Goal: Information Seeking & Learning: Learn about a topic

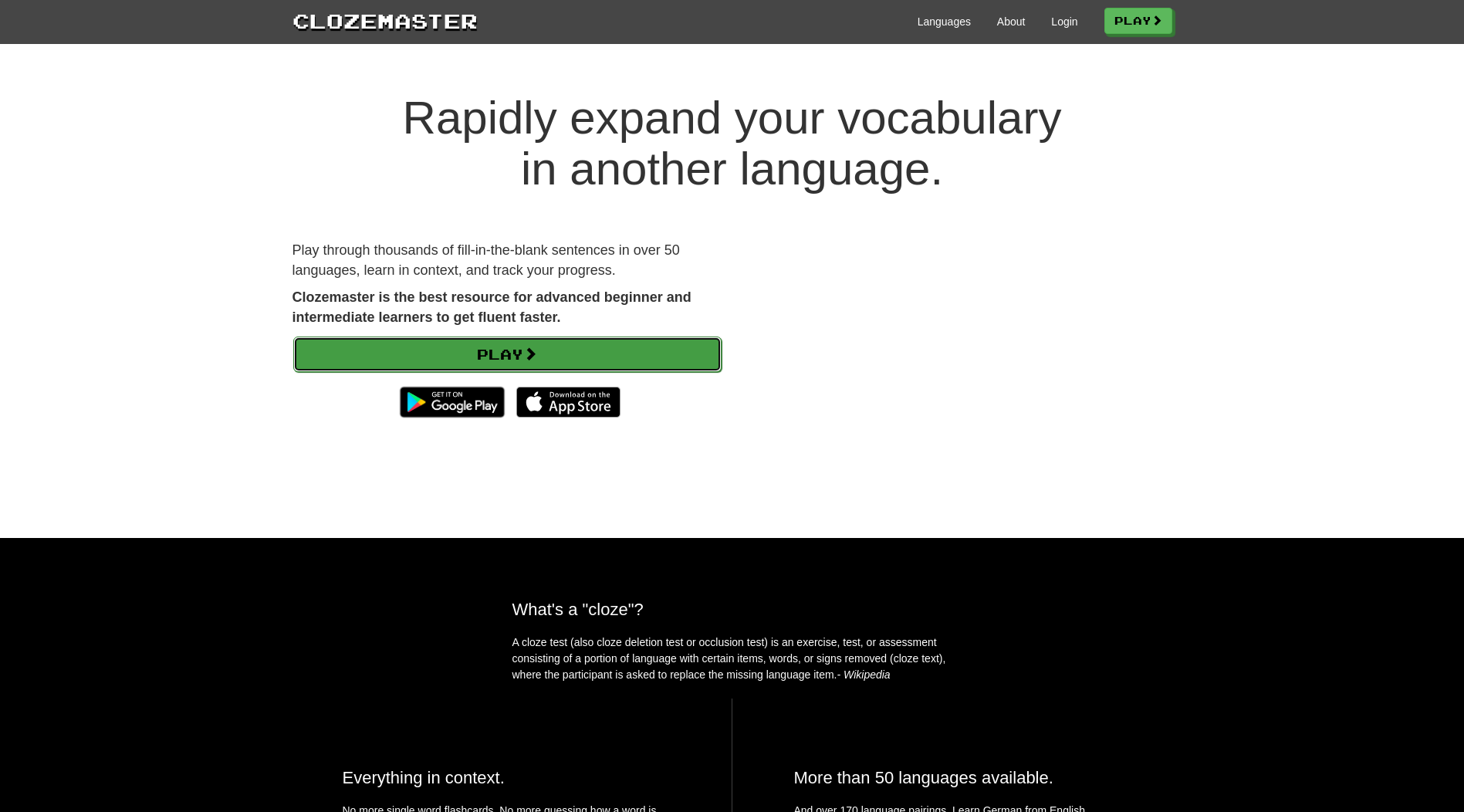
click at [487, 351] on link "Play" at bounding box center [507, 354] width 428 height 36
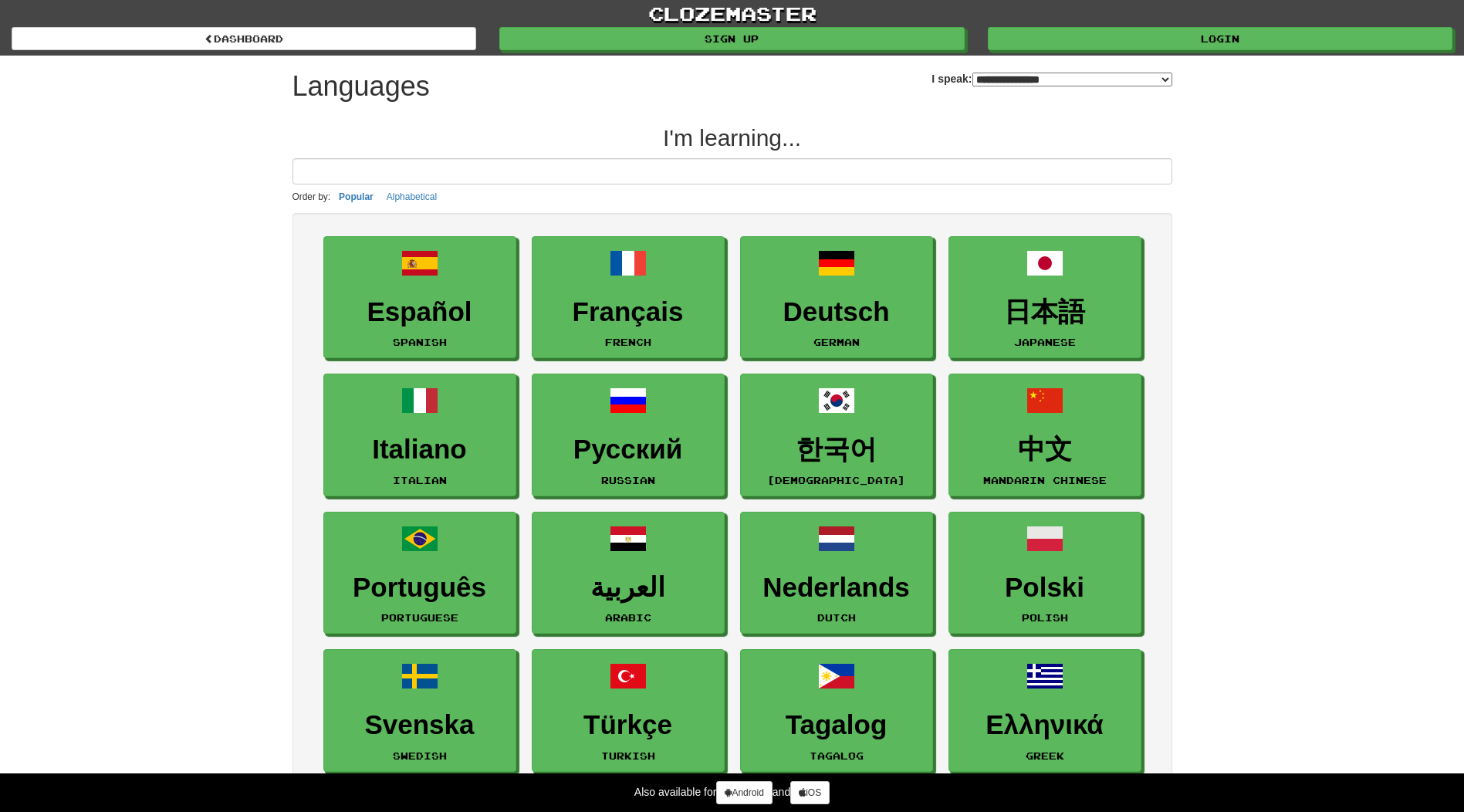
select select "*******"
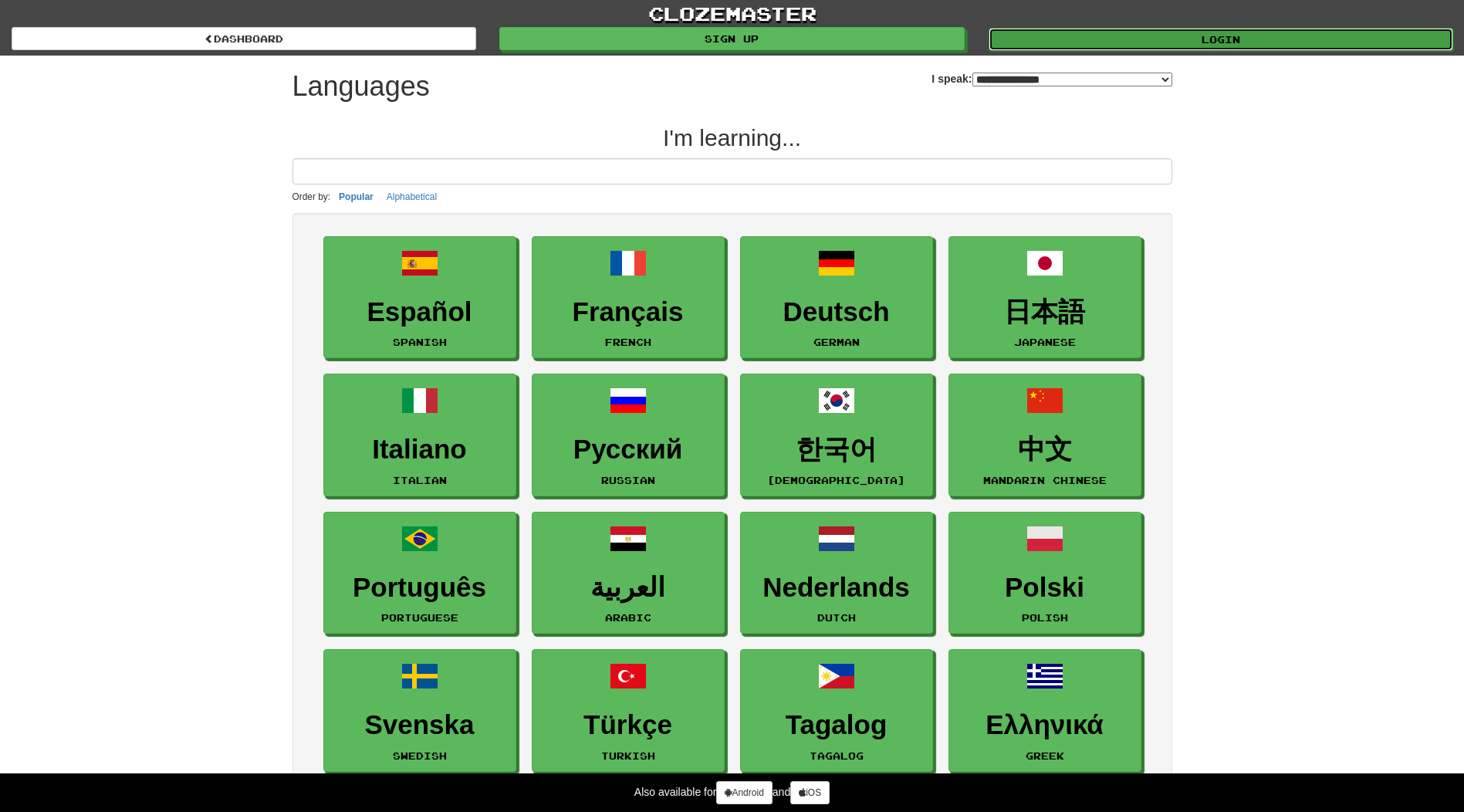
click at [1145, 27] on link "Login" at bounding box center [1221, 38] width 465 height 23
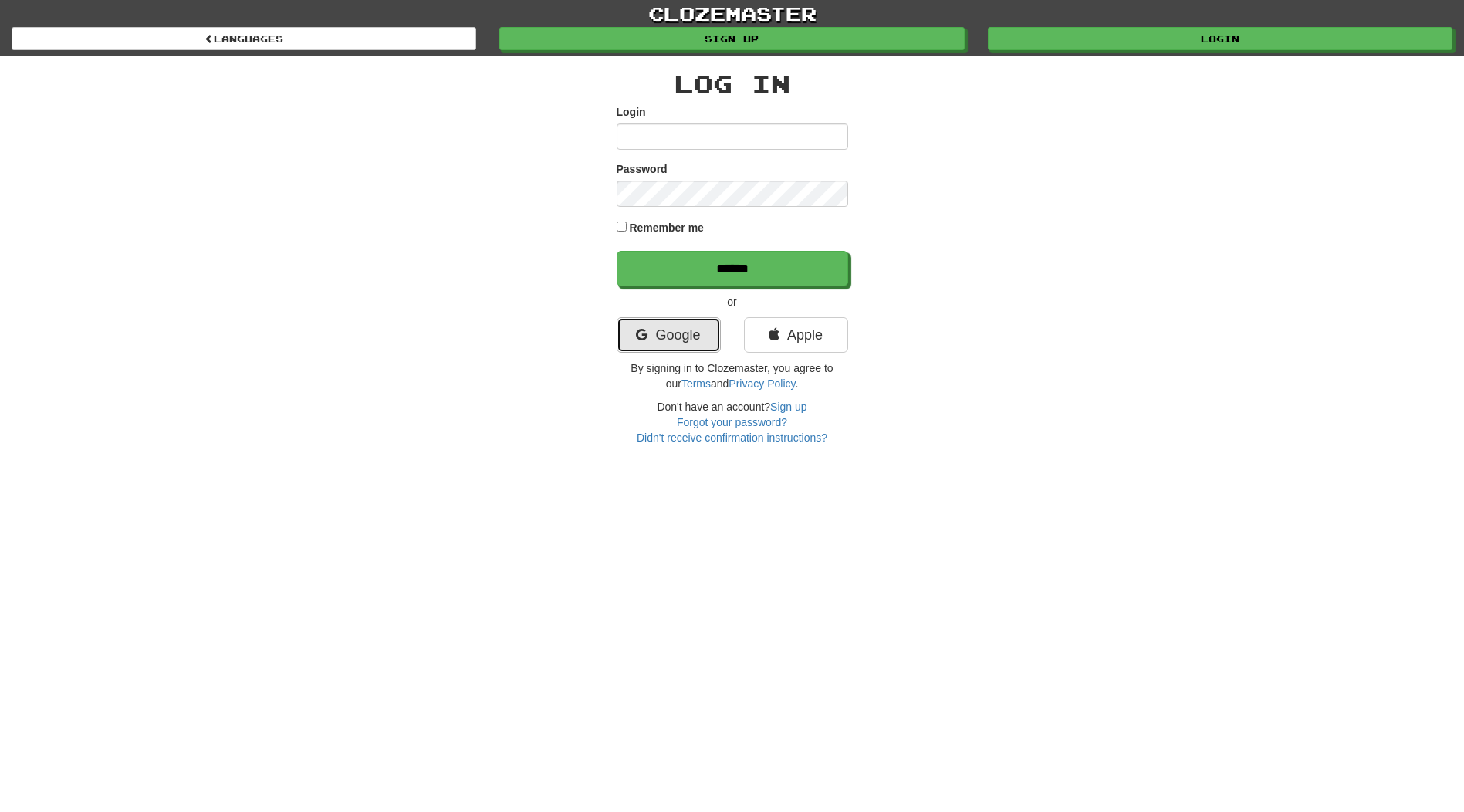
click at [691, 338] on link "Google" at bounding box center [669, 335] width 105 height 36
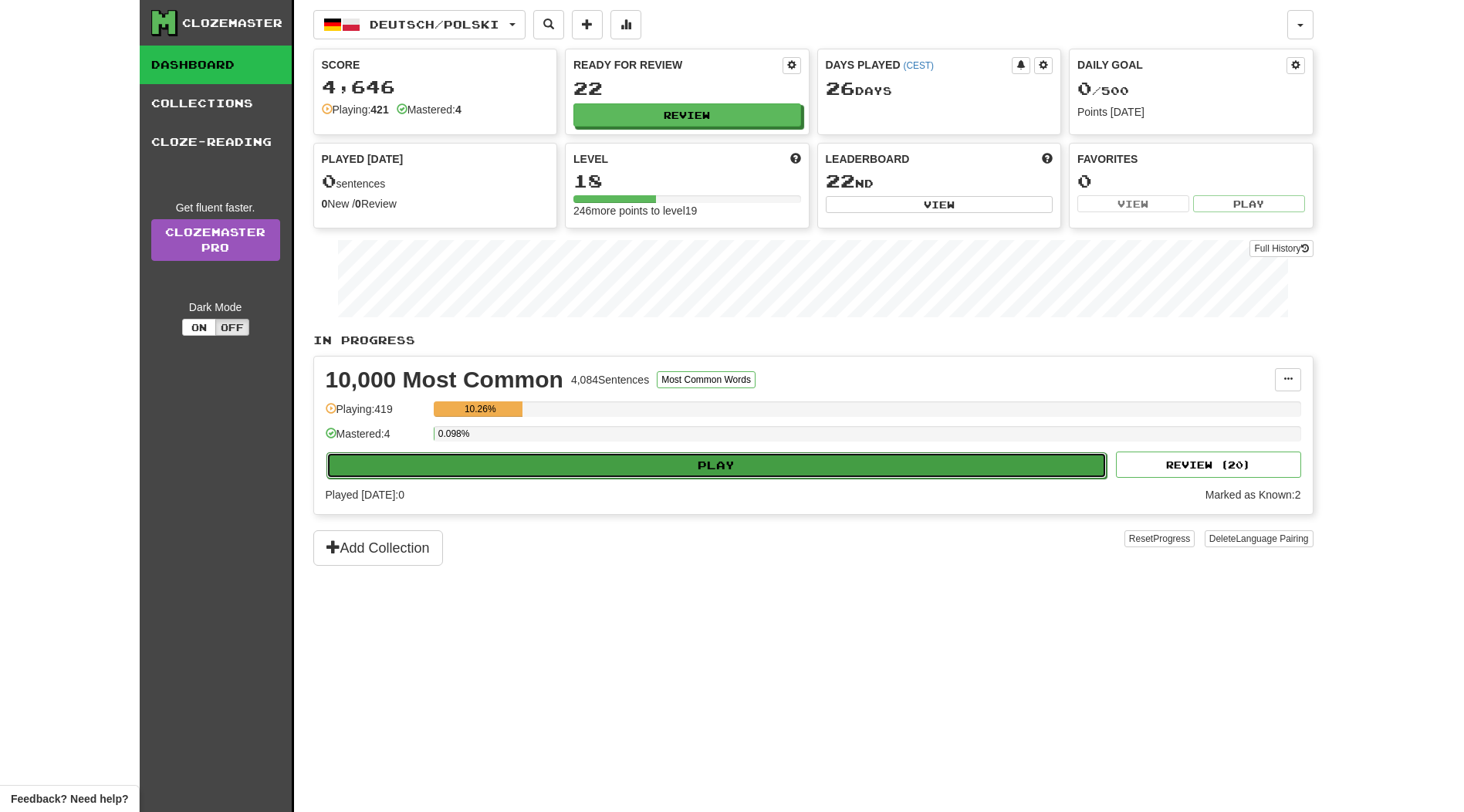
click at [687, 467] on button "Play" at bounding box center [717, 465] width 781 height 27
select select "**"
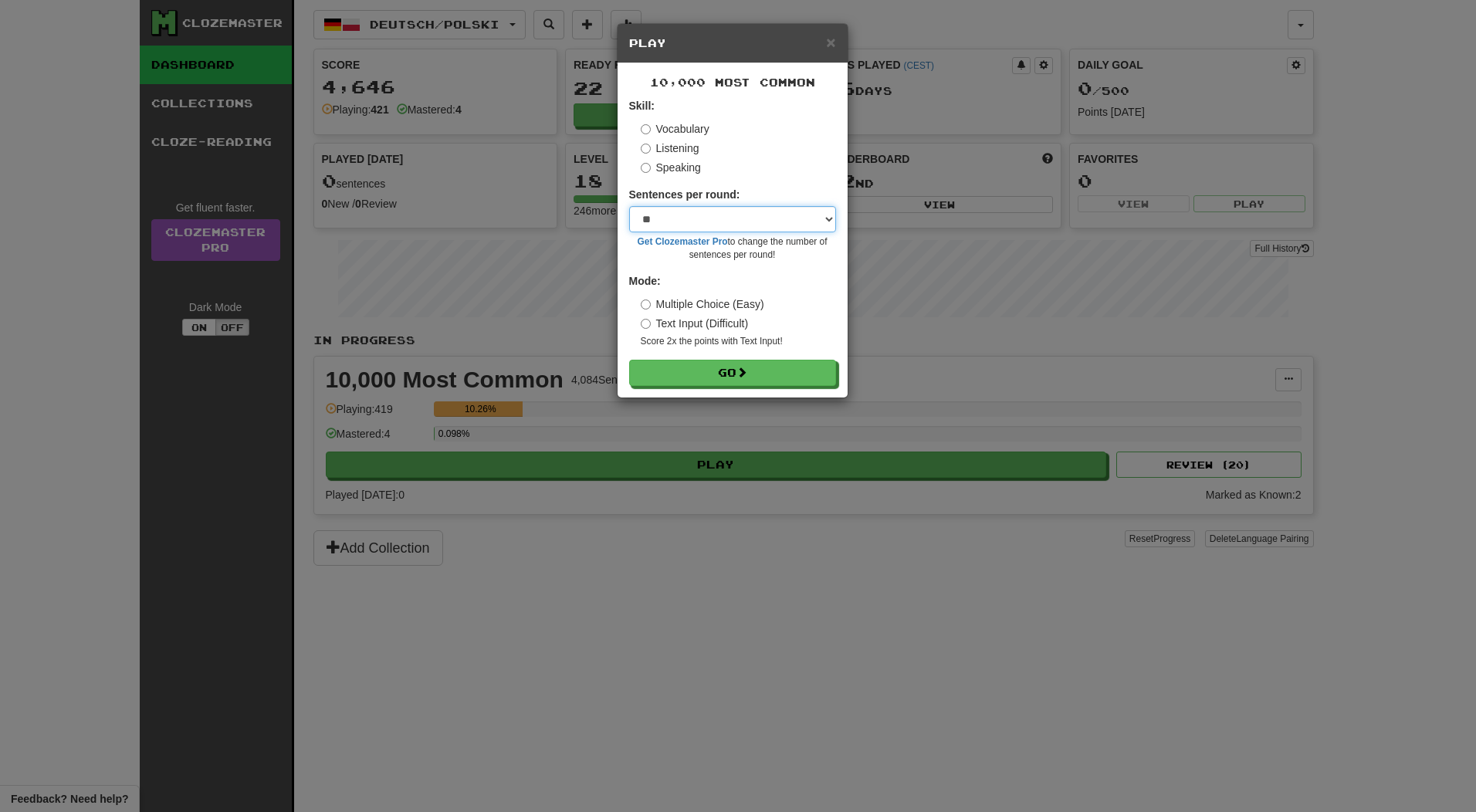
click at [757, 218] on select "* ** ** ** ** ** *** ********" at bounding box center [732, 219] width 207 height 27
drag, startPoint x: 759, startPoint y: 560, endPoint x: 746, endPoint y: 488, distance: 73.2
click at [759, 560] on div "× Play 10,000 Most Common Skill: Vocabulary Listening Speaking Sentences per ro…" at bounding box center [738, 406] width 1476 height 812
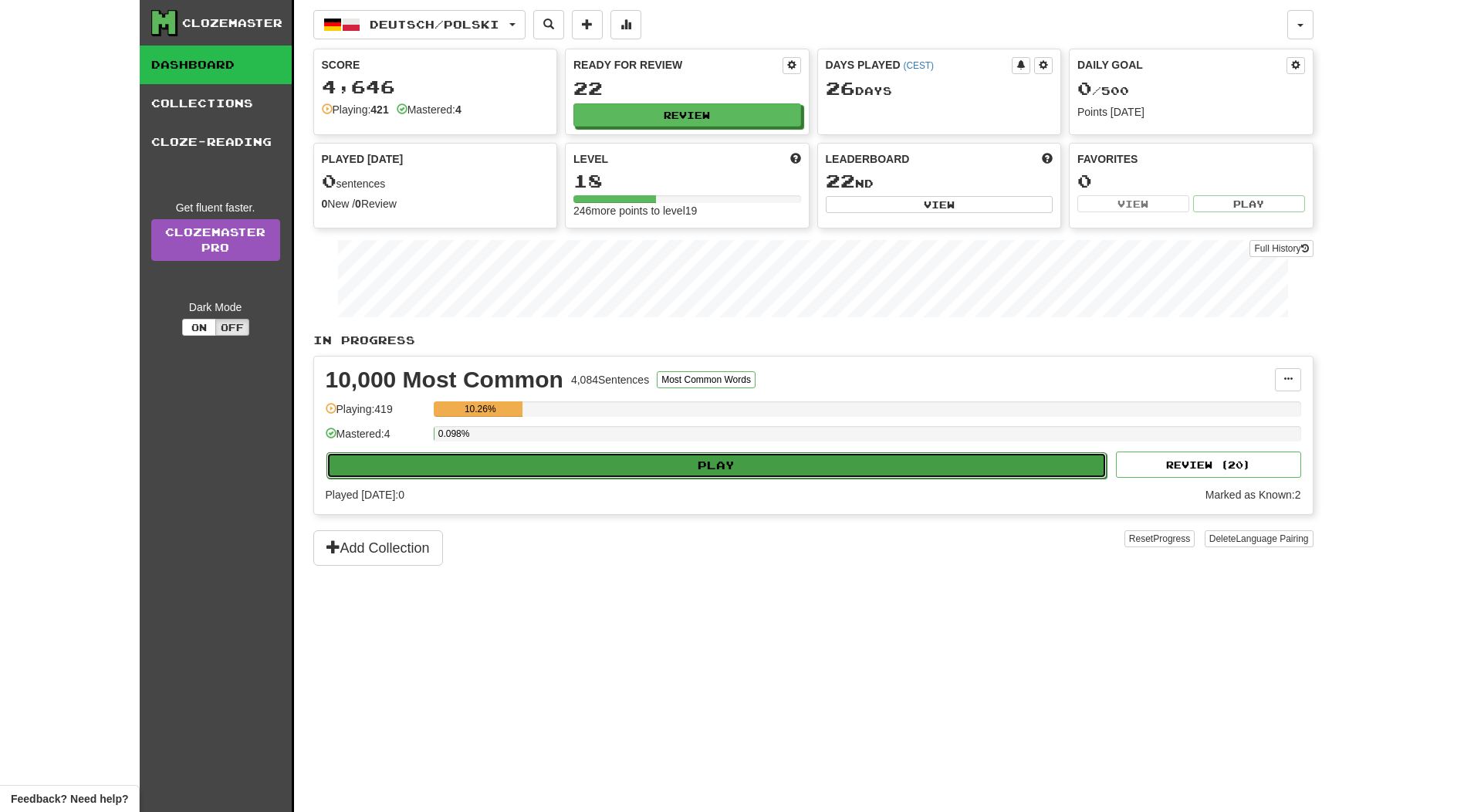
click at [649, 477] on button "Play" at bounding box center [717, 465] width 781 height 27
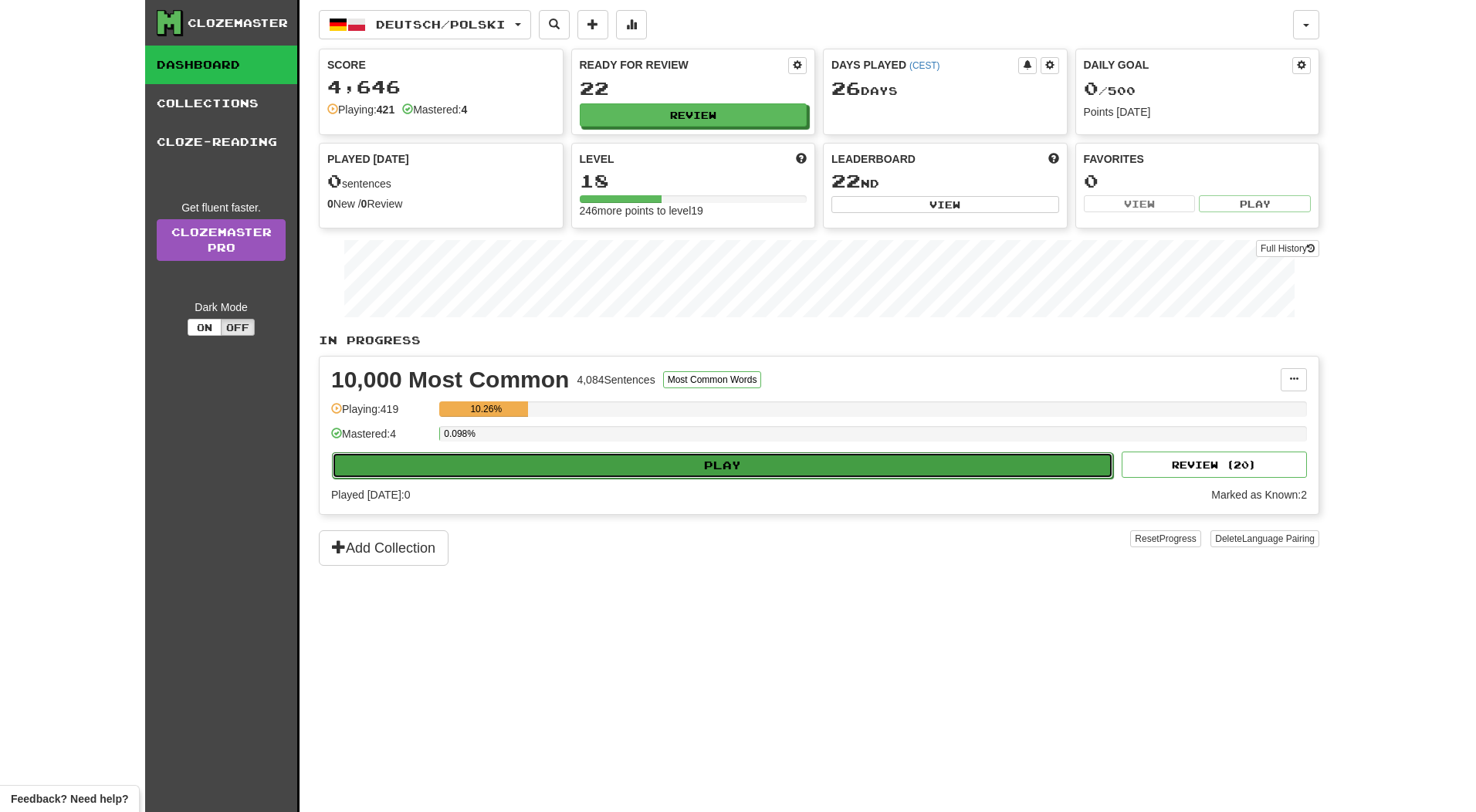
select select "**"
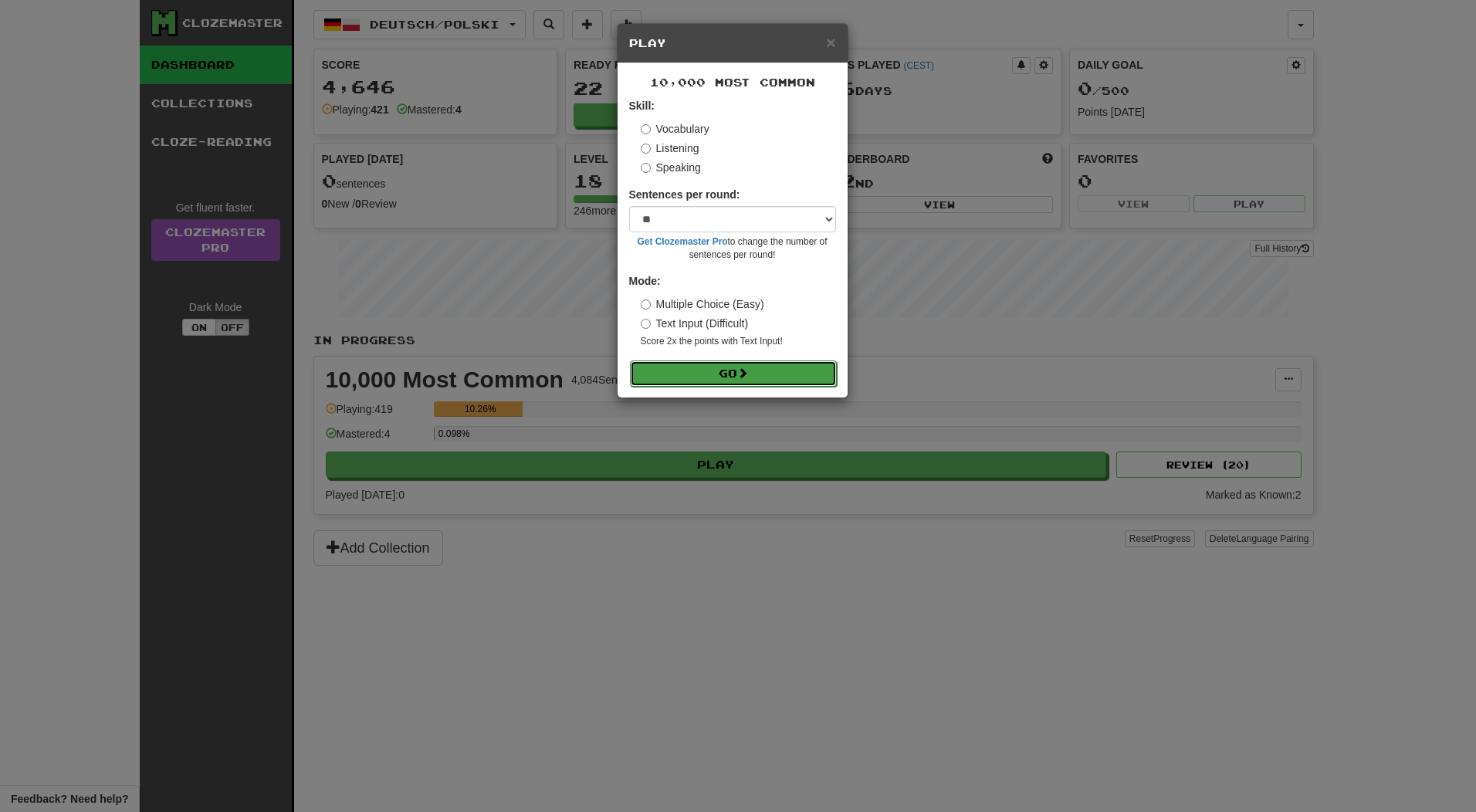
click at [719, 384] on button "Go" at bounding box center [733, 373] width 207 height 27
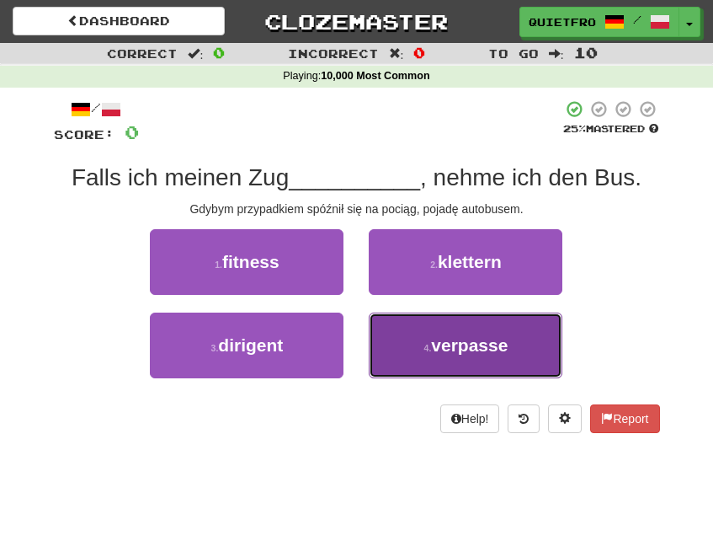
click at [448, 337] on span "verpasse" at bounding box center [469, 344] width 77 height 19
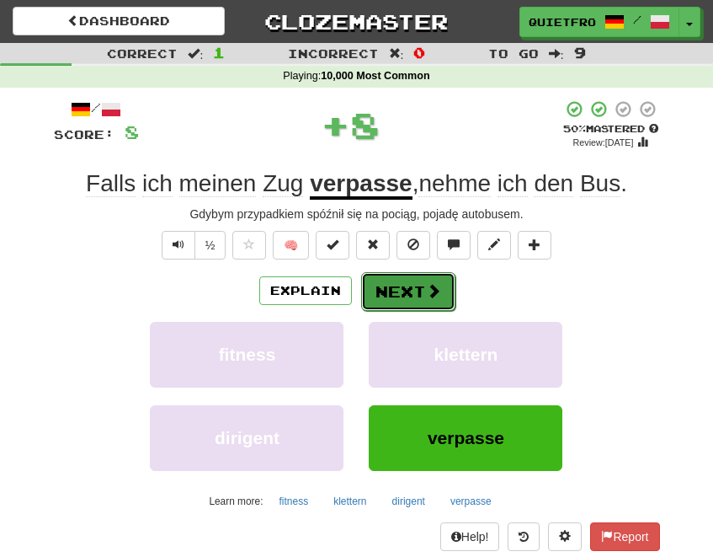
click at [415, 292] on button "Next" at bounding box center [408, 291] width 94 height 39
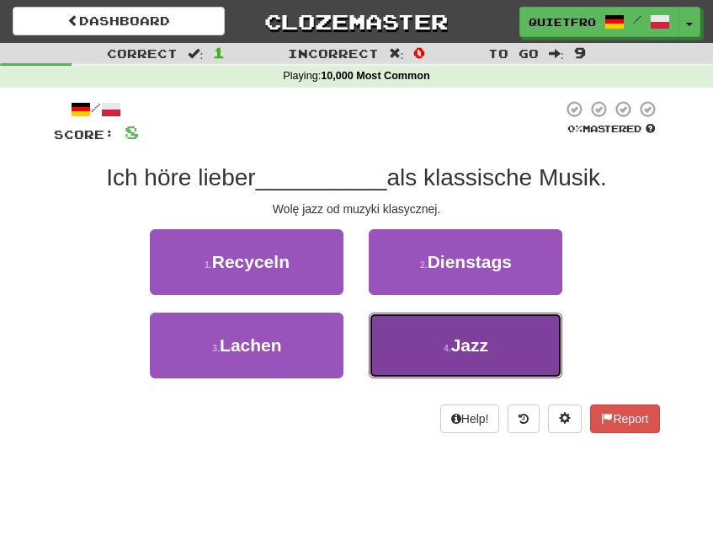
click at [472, 328] on button "4 . Jazz" at bounding box center [466, 345] width 194 height 66
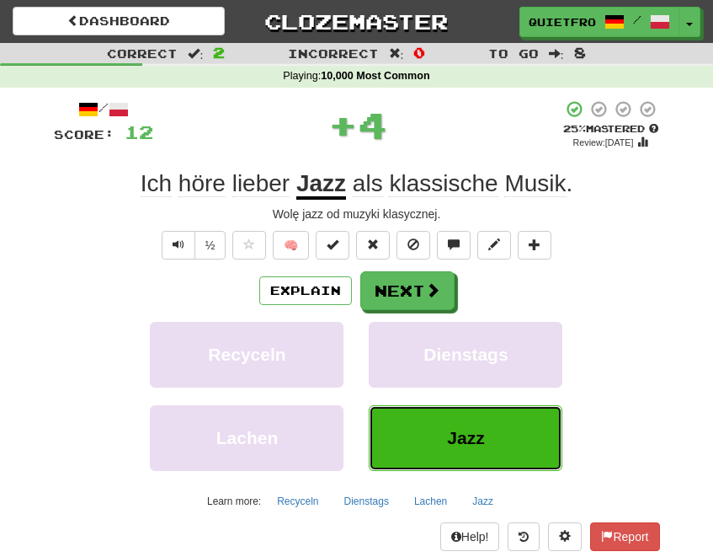
click at [478, 443] on span "Jazz" at bounding box center [465, 437] width 37 height 19
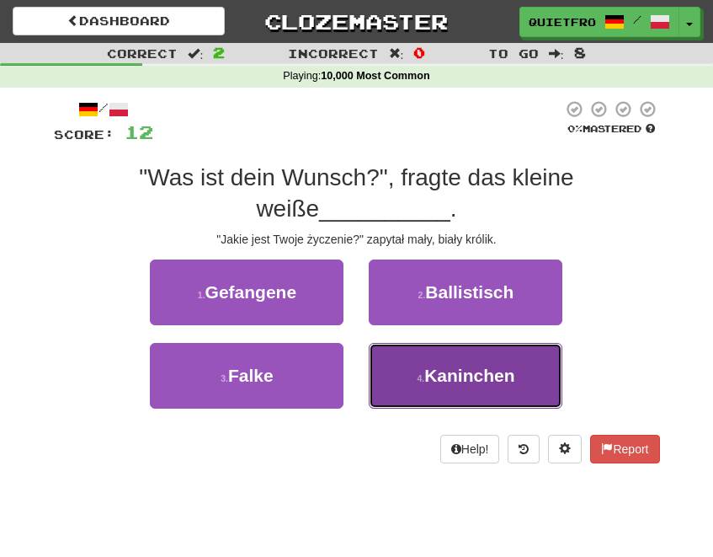
click at [478, 381] on span "Kaninchen" at bounding box center [469, 374] width 90 height 19
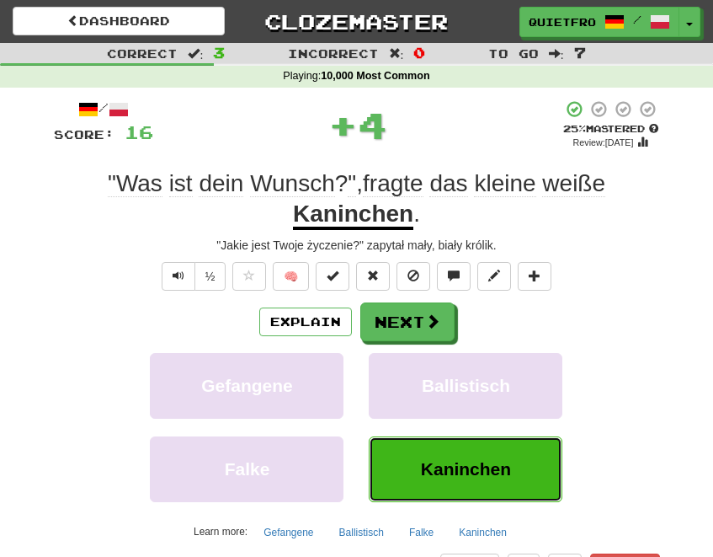
click at [454, 491] on button "Kaninchen" at bounding box center [466, 469] width 194 height 66
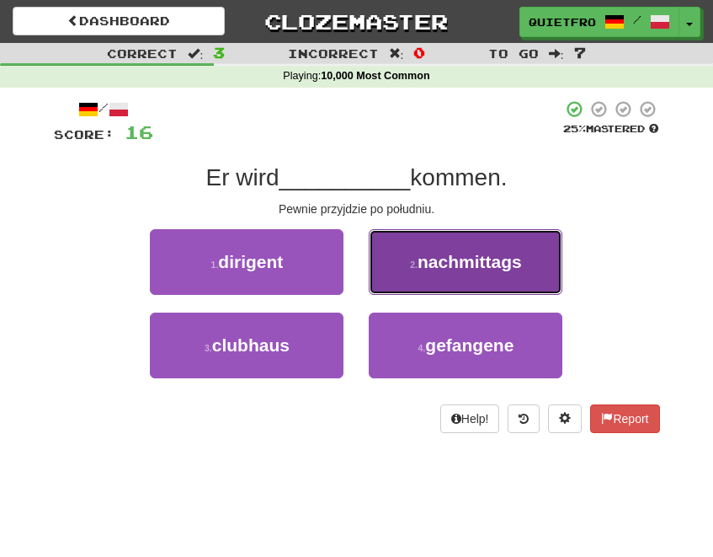
click at [496, 260] on span "nachmittags" at bounding box center [470, 261] width 104 height 19
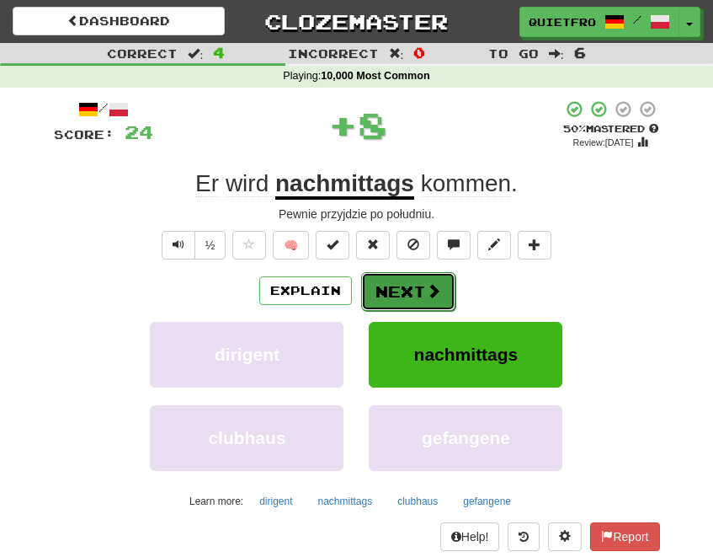
click at [412, 286] on button "Next" at bounding box center [408, 291] width 94 height 39
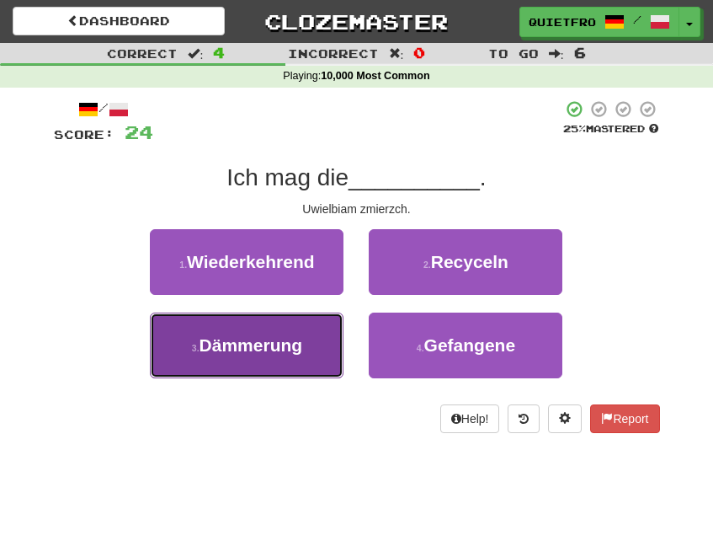
click at [247, 353] on span "Dämmerung" at bounding box center [252, 344] width 104 height 19
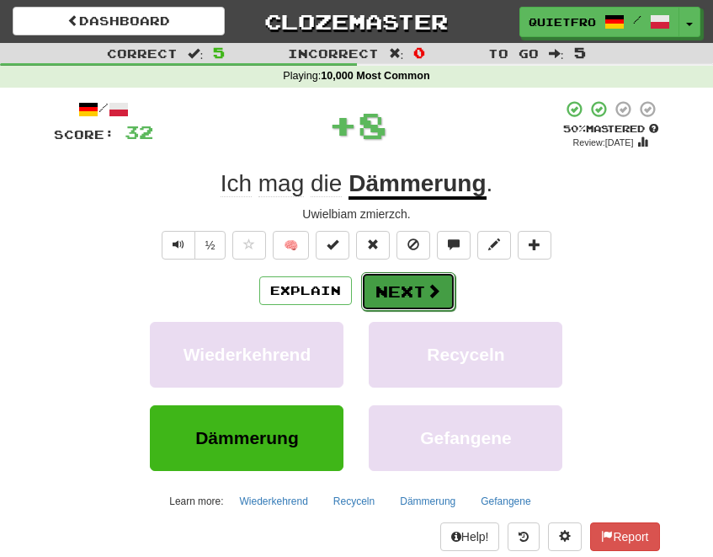
click at [394, 289] on button "Next" at bounding box center [408, 291] width 94 height 39
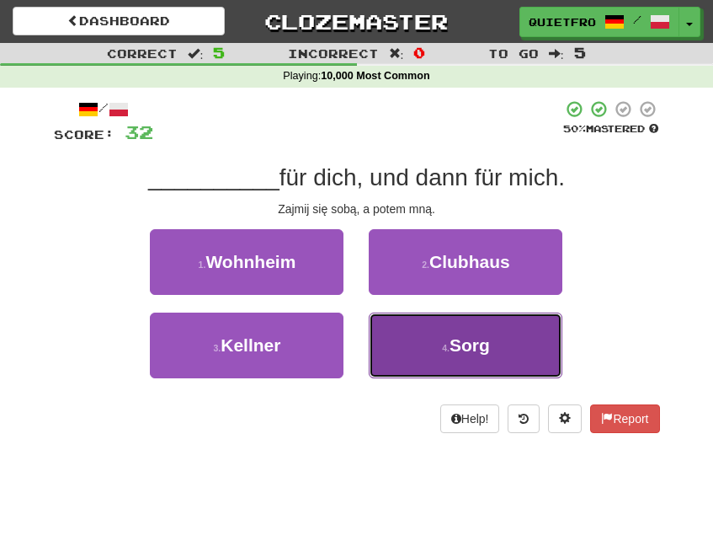
click at [493, 349] on button "4 . Sorg" at bounding box center [466, 345] width 194 height 66
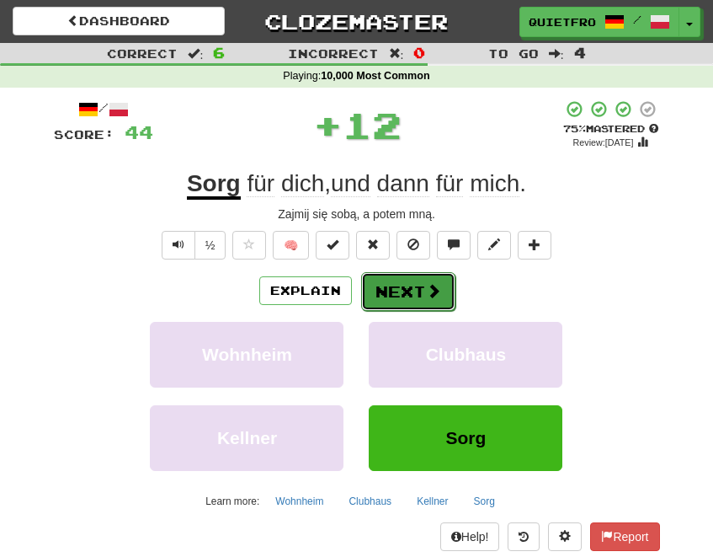
click at [427, 291] on span at bounding box center [433, 290] width 15 height 15
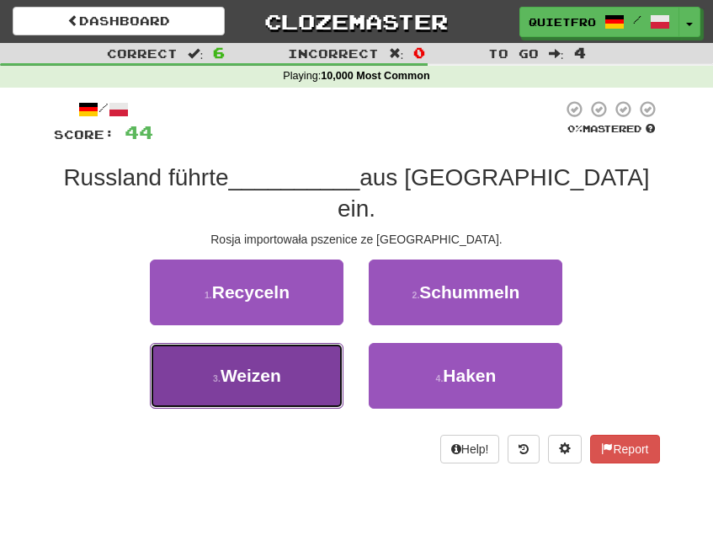
click at [280, 376] on span "Weizen" at bounding box center [251, 374] width 61 height 19
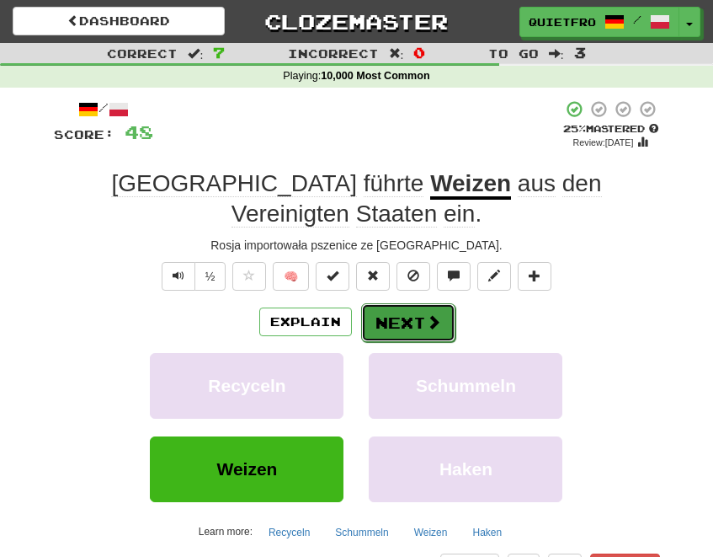
click at [419, 303] on button "Next" at bounding box center [408, 322] width 94 height 39
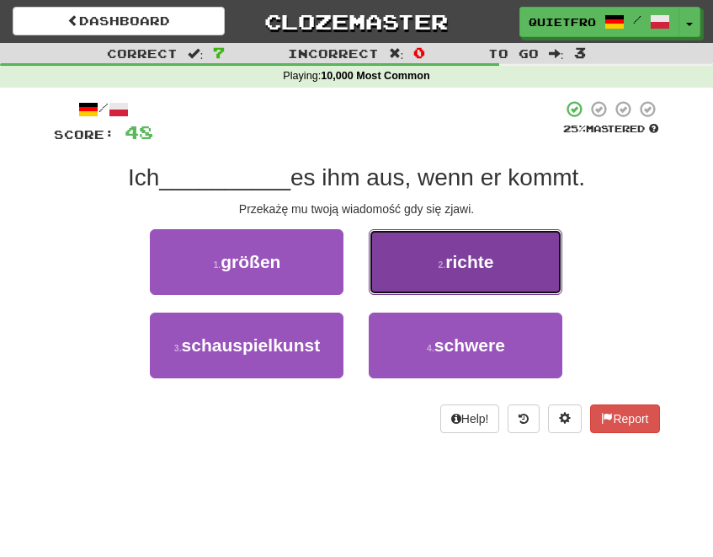
click at [488, 275] on button "2 . richte" at bounding box center [466, 262] width 194 height 66
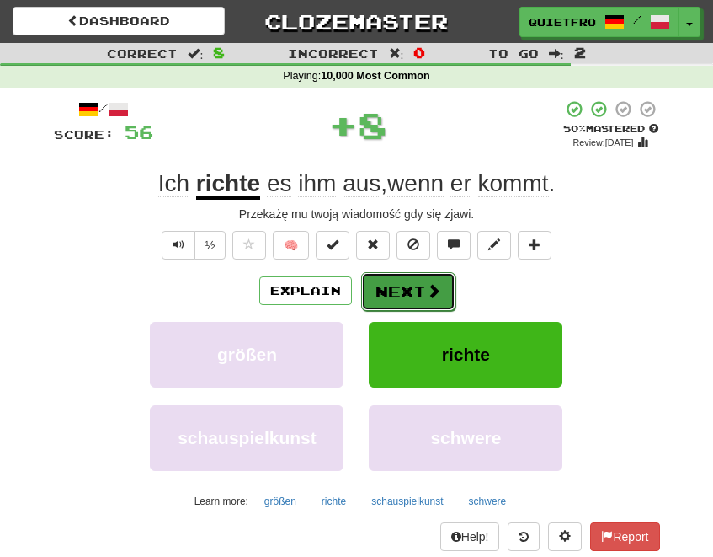
click at [417, 293] on button "Next" at bounding box center [408, 291] width 94 height 39
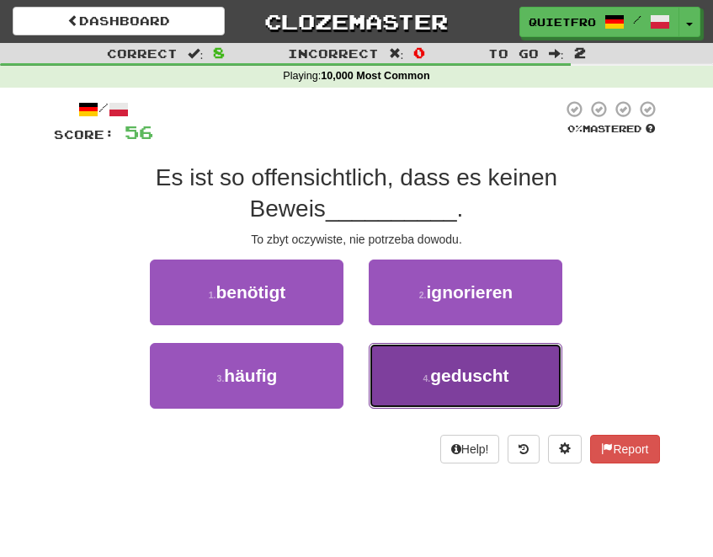
click at [463, 385] on span "geduscht" at bounding box center [469, 374] width 78 height 19
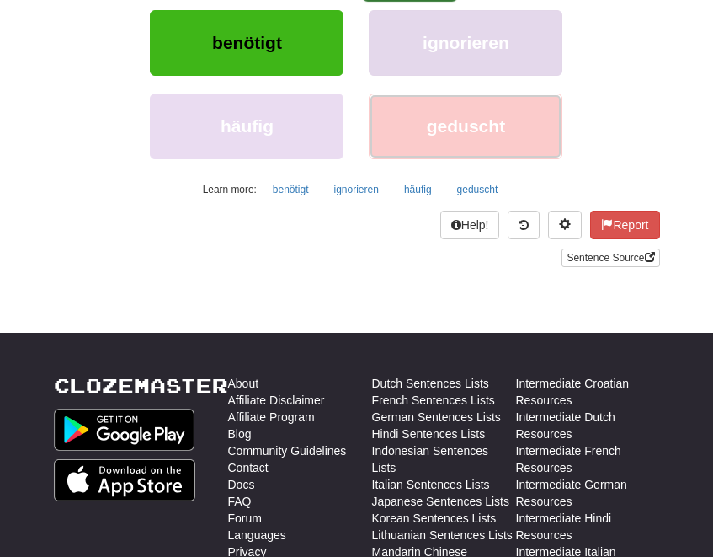
scroll to position [84, 0]
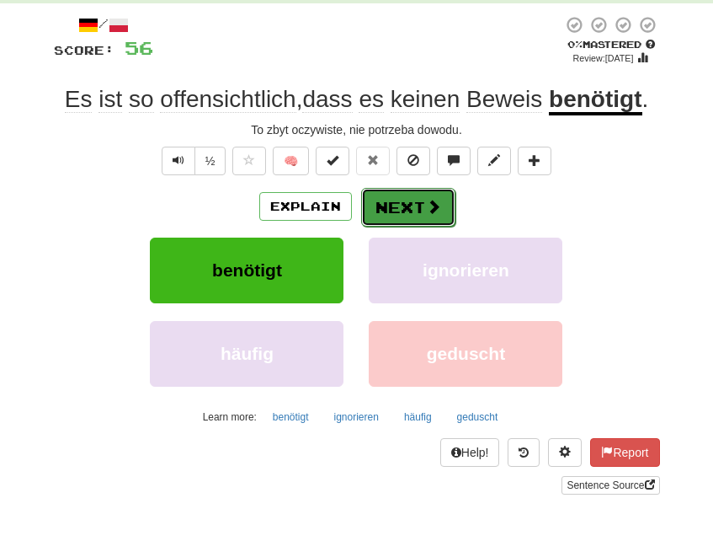
click at [397, 202] on button "Next" at bounding box center [408, 207] width 94 height 39
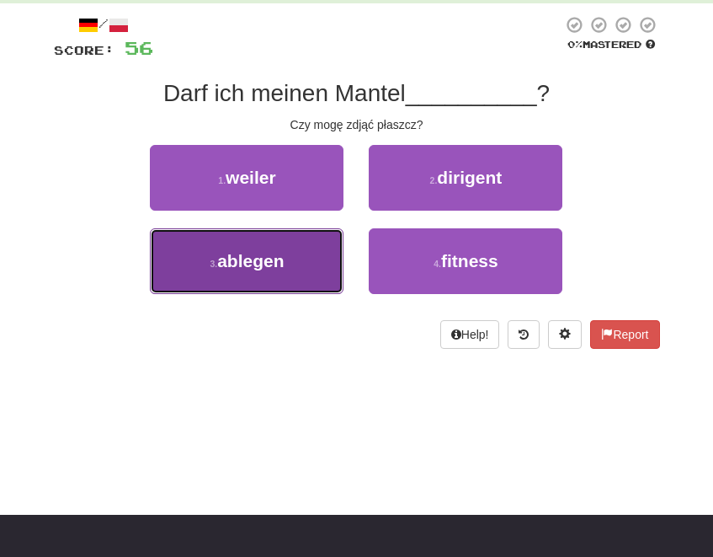
click at [268, 264] on span "ablegen" at bounding box center [250, 260] width 67 height 19
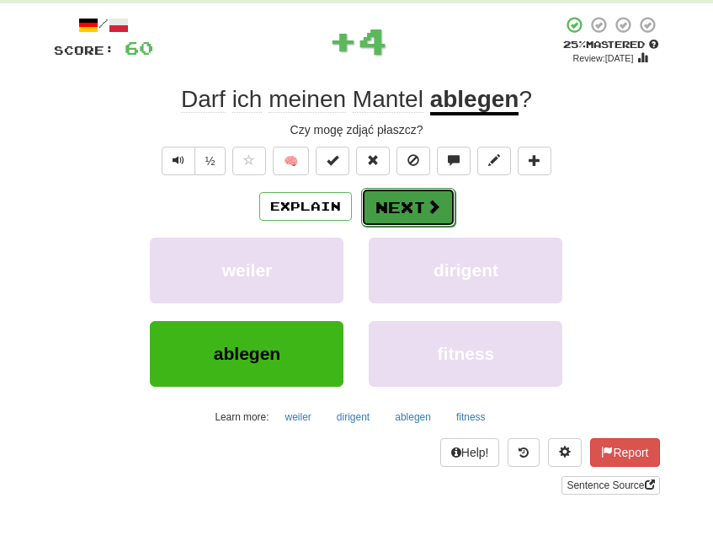
click at [445, 194] on button "Next" at bounding box center [408, 207] width 94 height 39
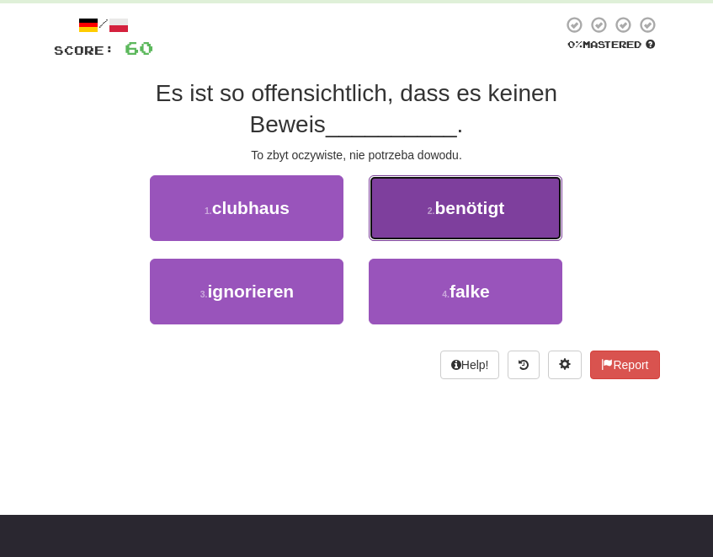
click at [477, 221] on button "2 . benötigt" at bounding box center [466, 208] width 194 height 66
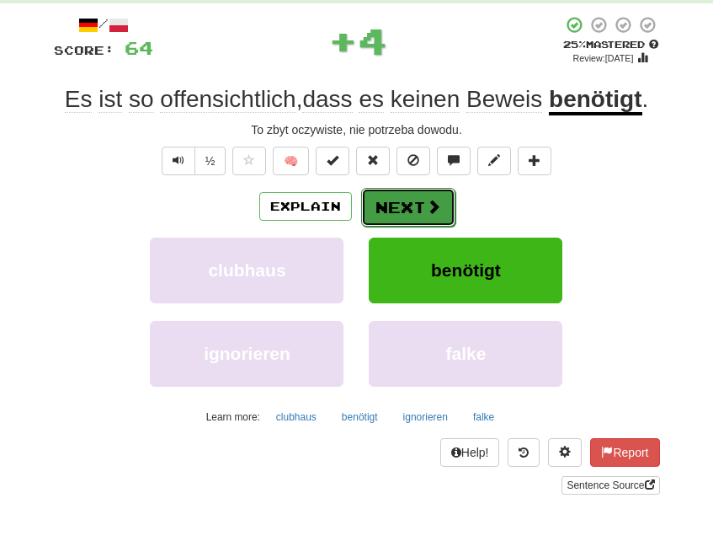
click at [420, 205] on button "Next" at bounding box center [408, 207] width 94 height 39
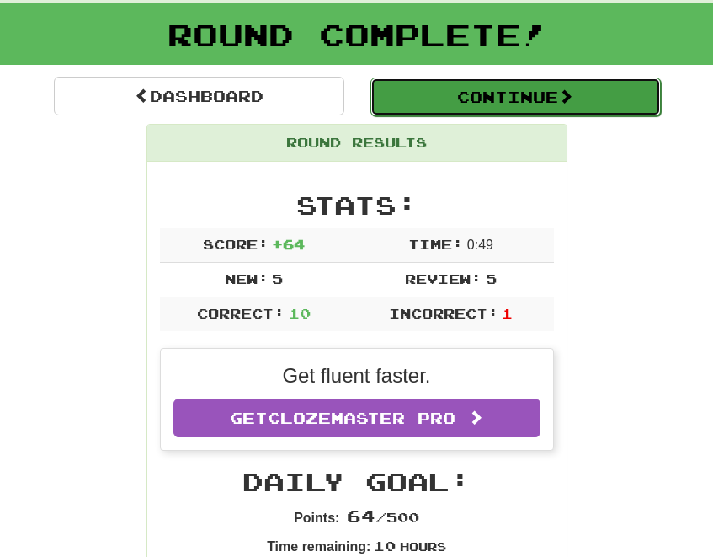
click at [492, 101] on button "Continue" at bounding box center [516, 96] width 291 height 39
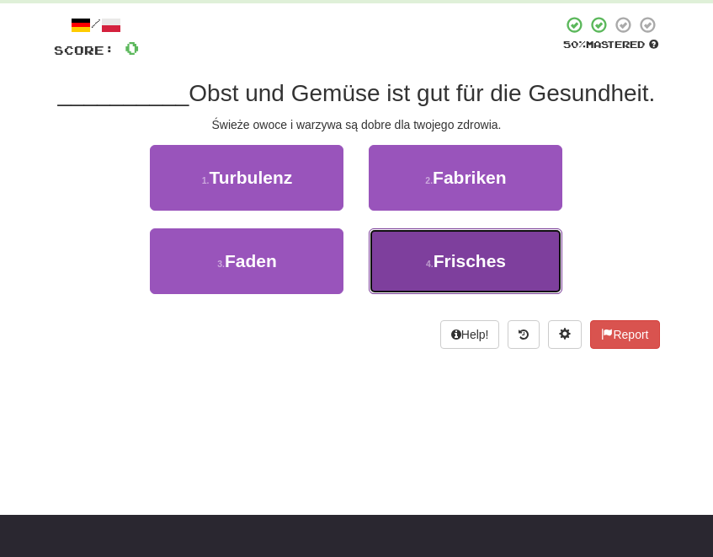
click at [520, 268] on button "4 . Frisches" at bounding box center [466, 261] width 194 height 66
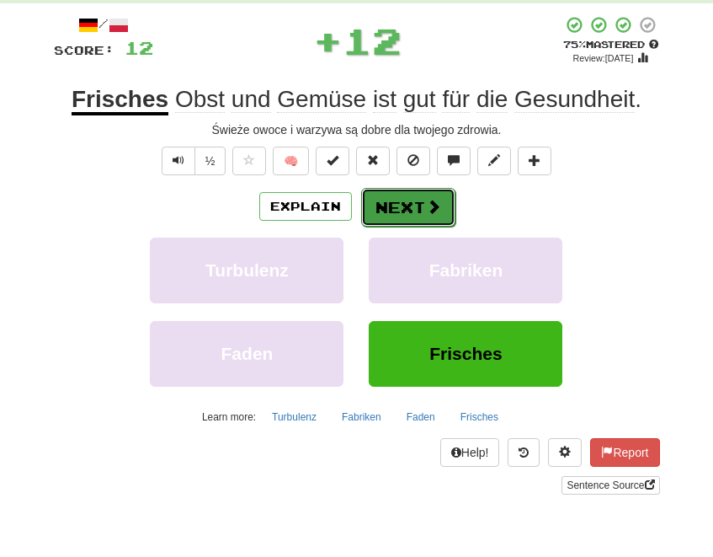
click at [424, 198] on button "Next" at bounding box center [408, 207] width 94 height 39
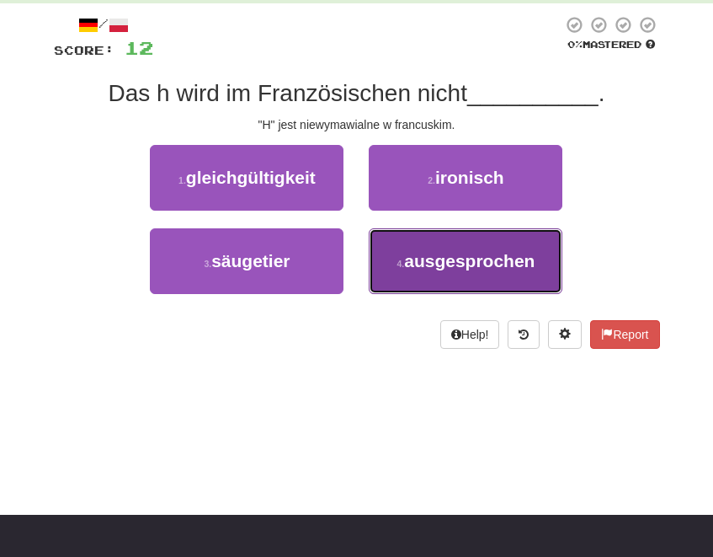
click at [502, 266] on span "ausgesprochen" at bounding box center [469, 260] width 131 height 19
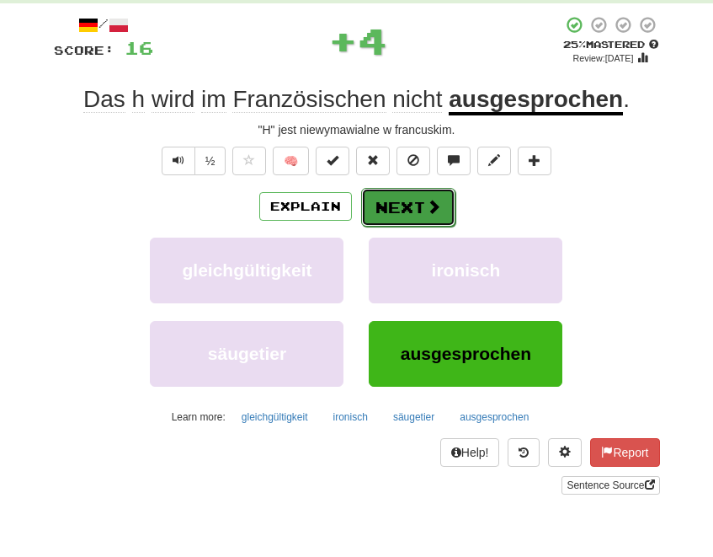
click at [414, 216] on button "Next" at bounding box center [408, 207] width 94 height 39
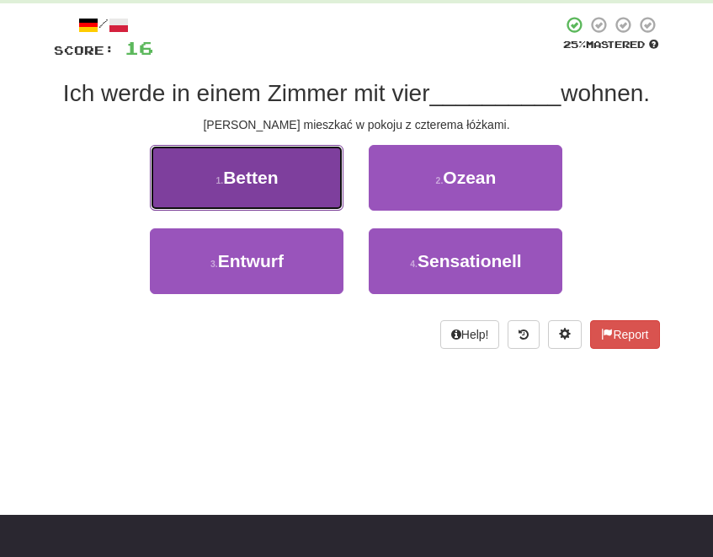
click at [275, 168] on span "Betten" at bounding box center [250, 177] width 55 height 19
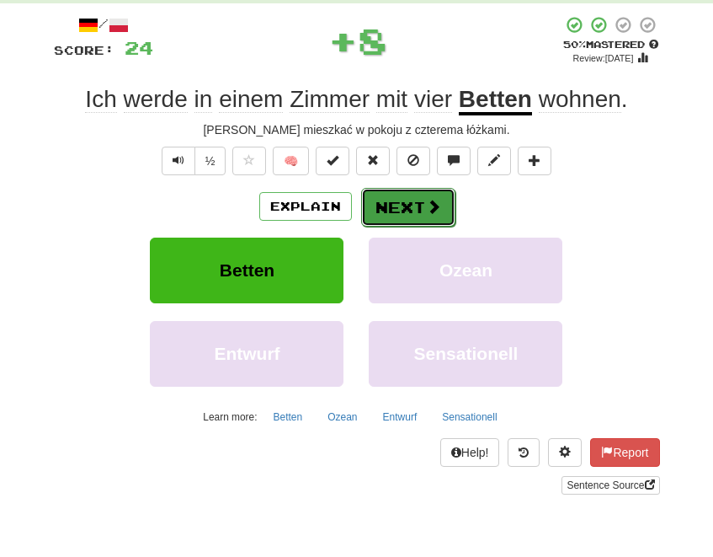
click at [426, 202] on span at bounding box center [433, 206] width 15 height 15
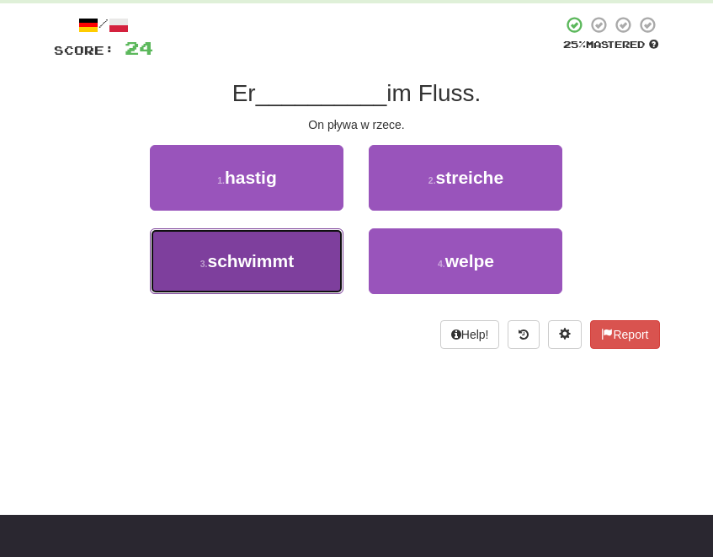
click at [263, 270] on button "3 . schwimmt" at bounding box center [247, 261] width 194 height 66
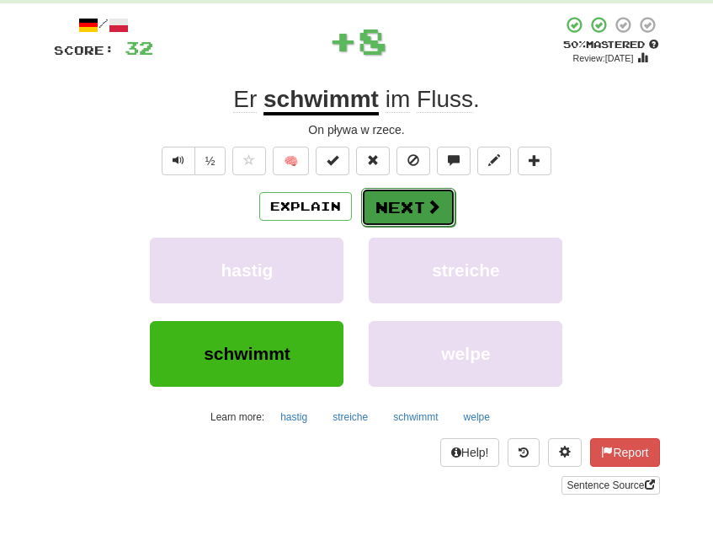
click at [429, 191] on button "Next" at bounding box center [408, 207] width 94 height 39
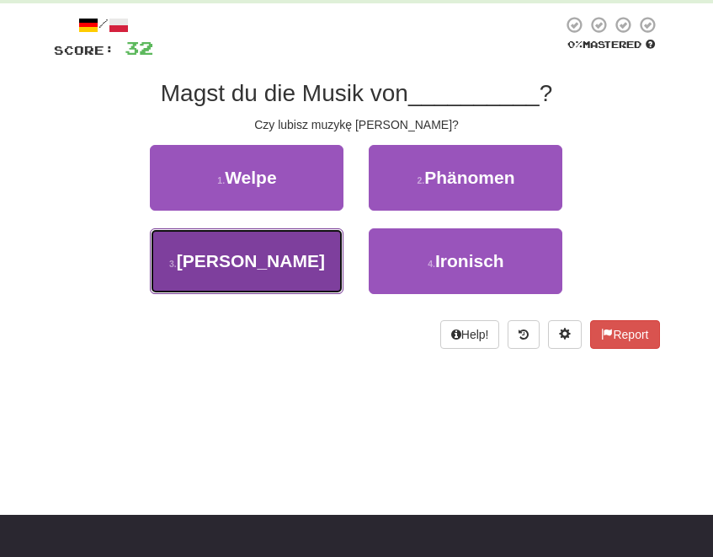
click at [255, 259] on span "Mozart" at bounding box center [251, 260] width 148 height 19
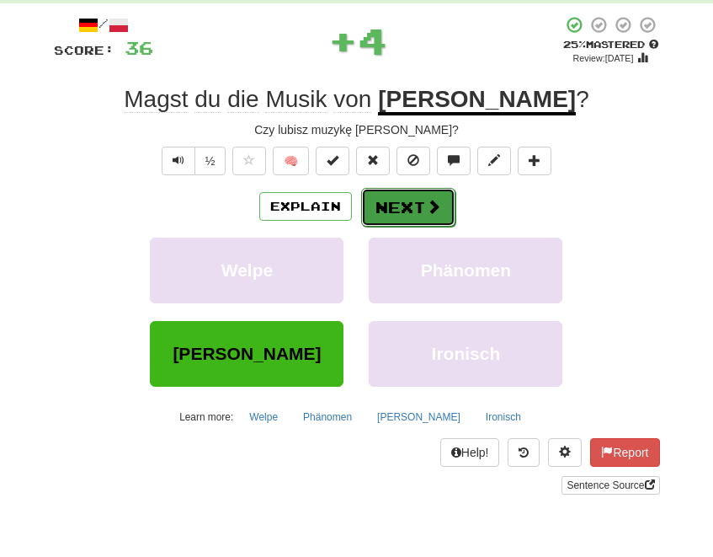
click at [419, 209] on button "Next" at bounding box center [408, 207] width 94 height 39
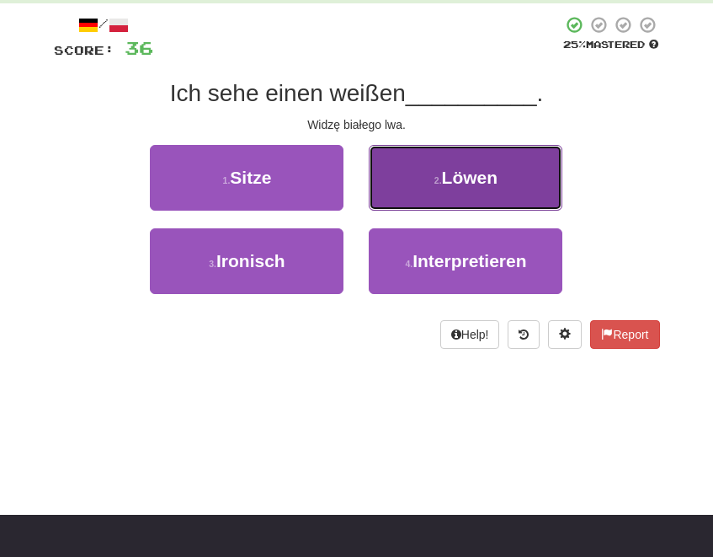
click at [490, 203] on button "2 . Löwen" at bounding box center [466, 178] width 194 height 66
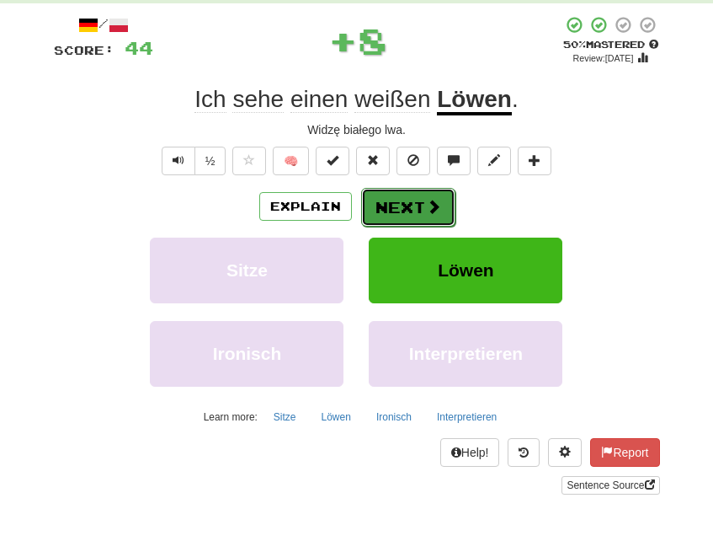
click at [413, 199] on button "Next" at bounding box center [408, 207] width 94 height 39
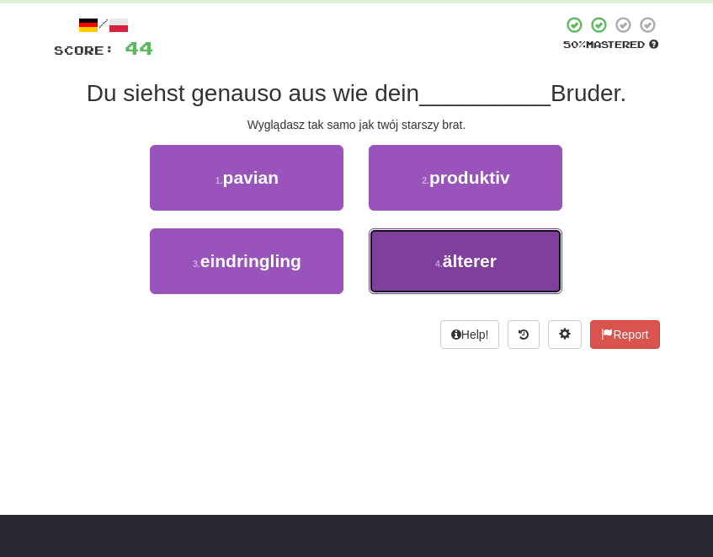
click at [499, 256] on button "4 . älterer" at bounding box center [466, 261] width 194 height 66
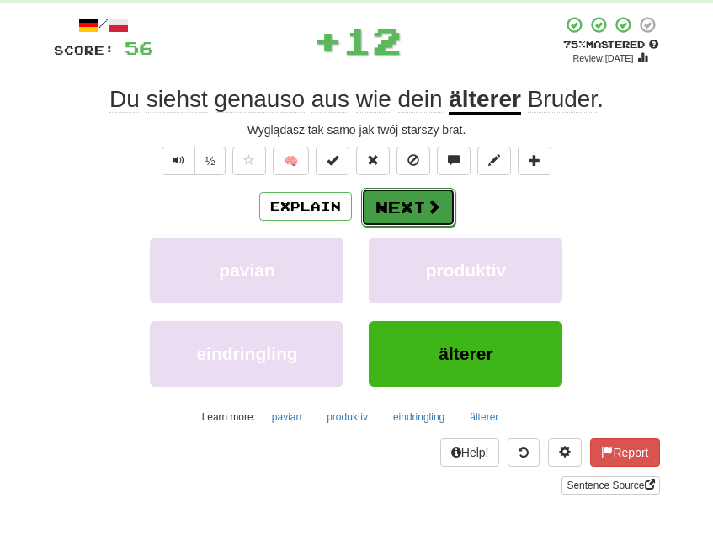
click at [430, 199] on span at bounding box center [433, 206] width 15 height 15
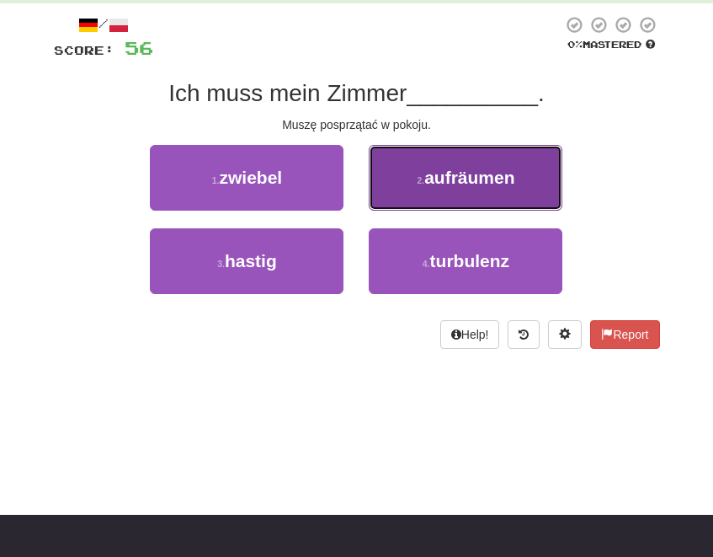
click at [467, 173] on span "aufräumen" at bounding box center [469, 177] width 90 height 19
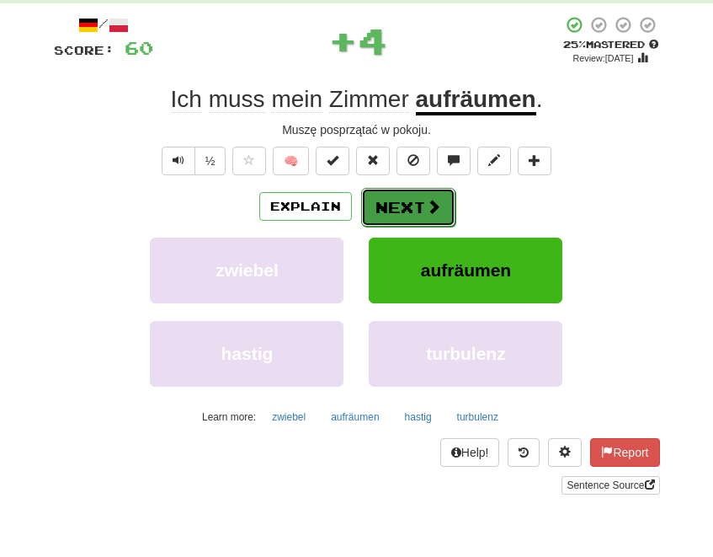
click at [390, 204] on button "Next" at bounding box center [408, 207] width 94 height 39
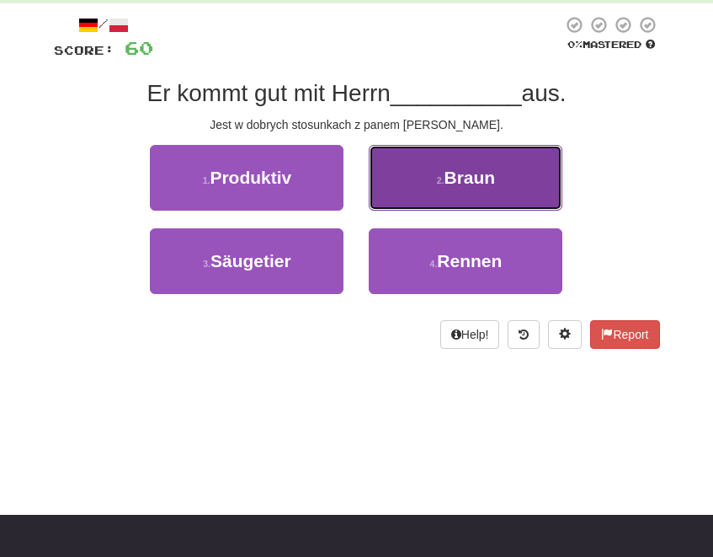
click at [477, 170] on span "Braun" at bounding box center [470, 177] width 51 height 19
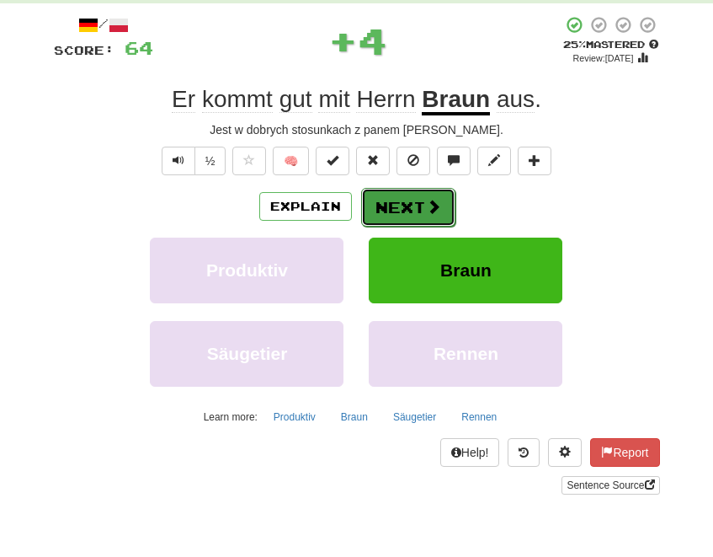
click at [426, 203] on span at bounding box center [433, 206] width 15 height 15
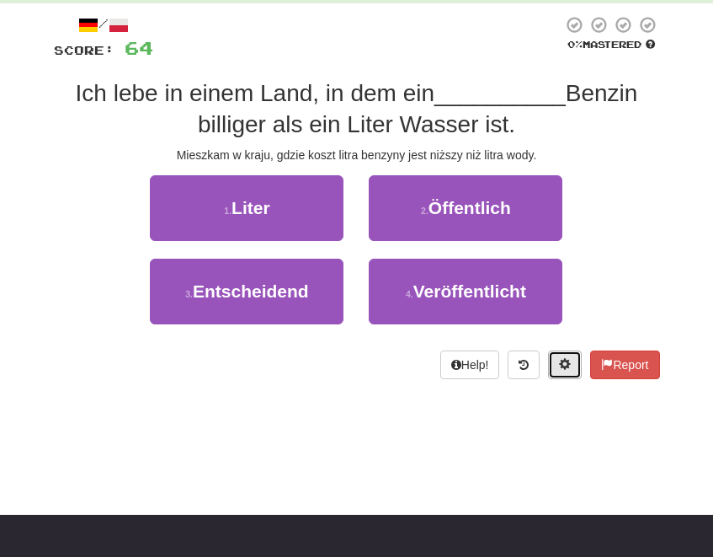
click at [563, 371] on button at bounding box center [565, 364] width 34 height 29
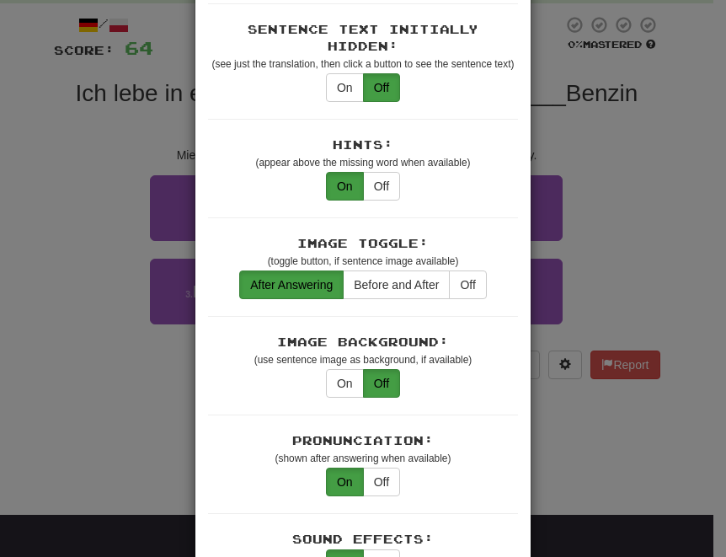
scroll to position [337, 0]
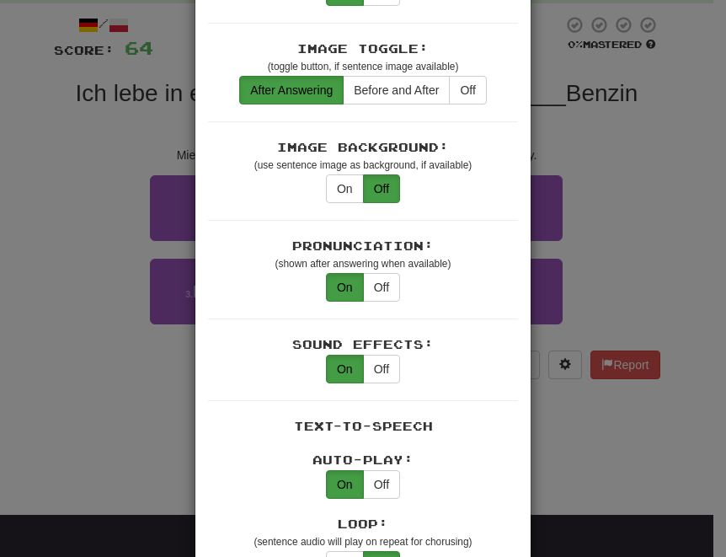
click at [335, 187] on div "Image Background: (use sentence image as background, if available) On Off" at bounding box center [363, 180] width 310 height 82
click at [344, 174] on button "On" at bounding box center [345, 188] width 38 height 29
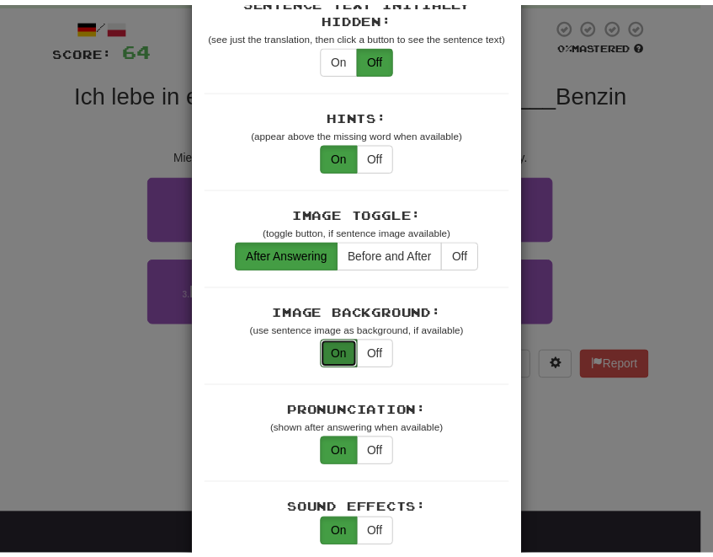
scroll to position [0, 0]
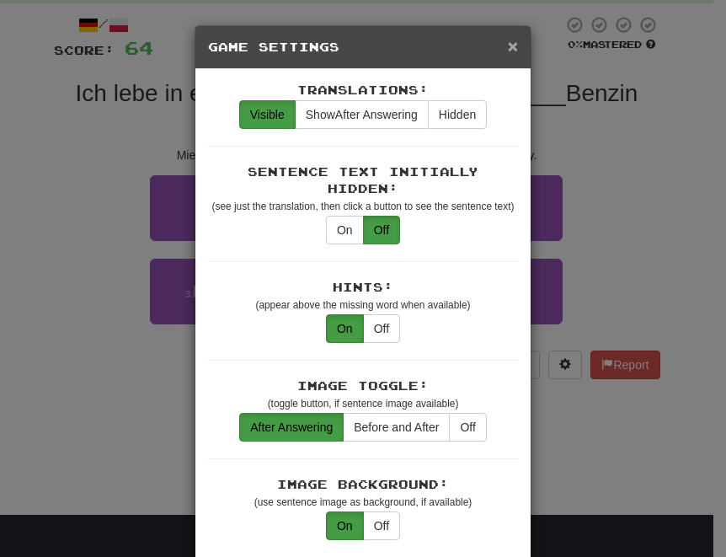
click at [508, 43] on span "×" at bounding box center [513, 45] width 10 height 19
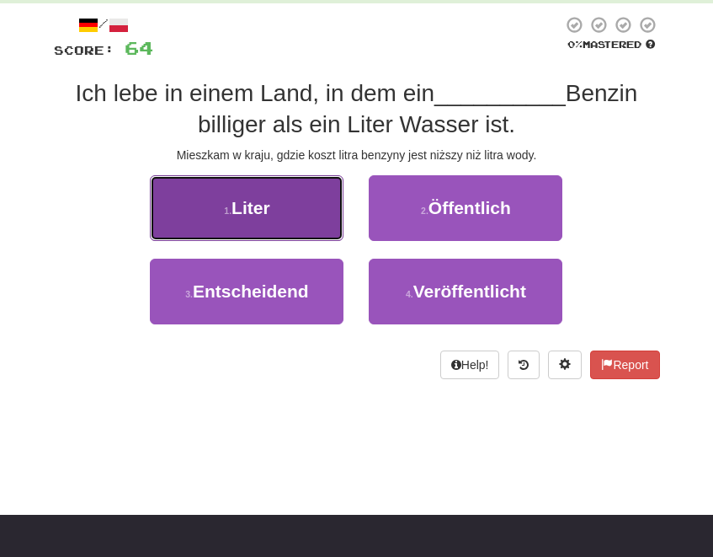
click at [261, 205] on span "Liter" at bounding box center [251, 207] width 39 height 19
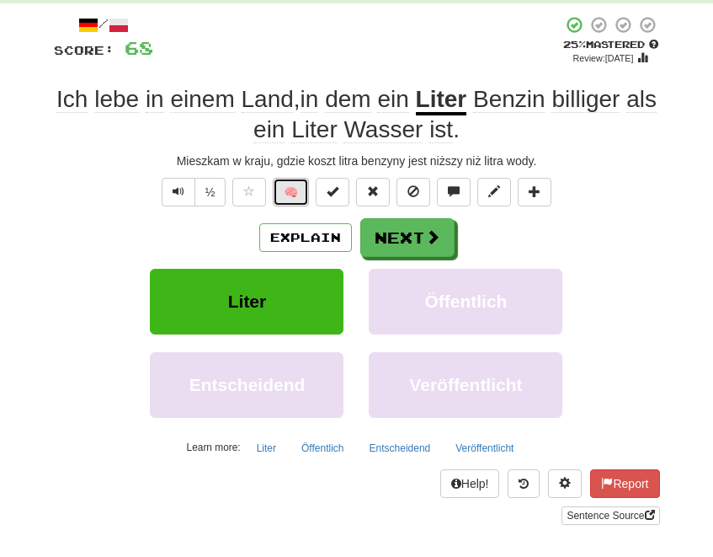
click at [291, 196] on button "🧠" at bounding box center [291, 192] width 36 height 29
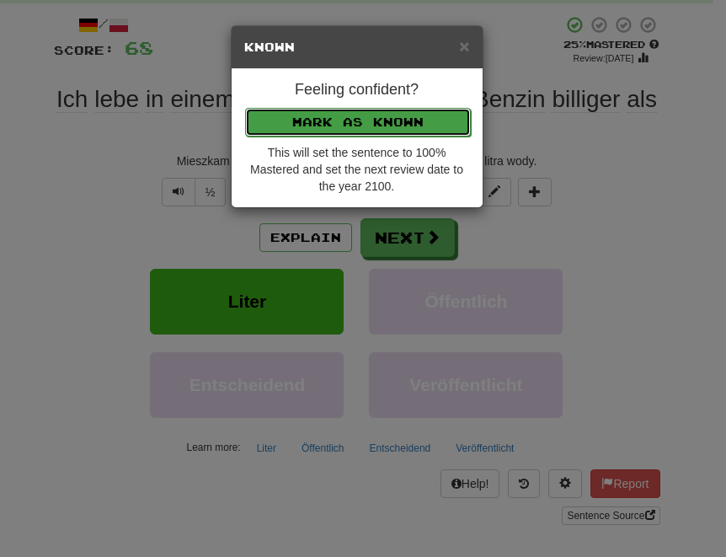
click at [314, 122] on button "Mark as Known" at bounding box center [358, 122] width 226 height 29
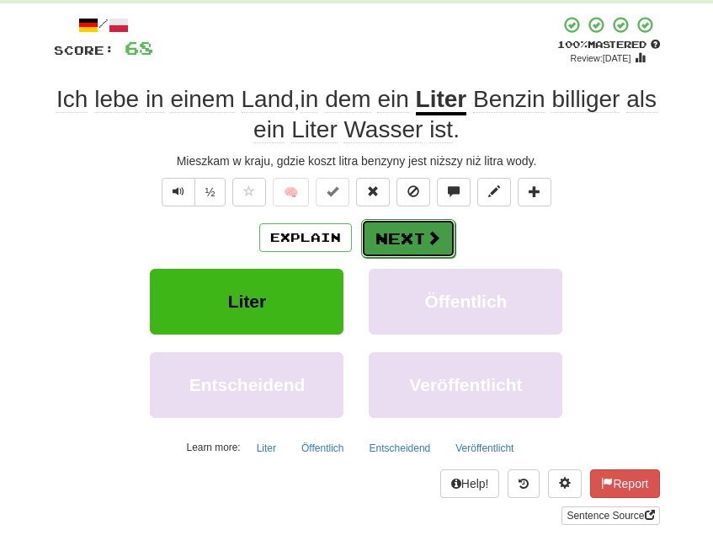
click at [404, 230] on button "Next" at bounding box center [408, 238] width 94 height 39
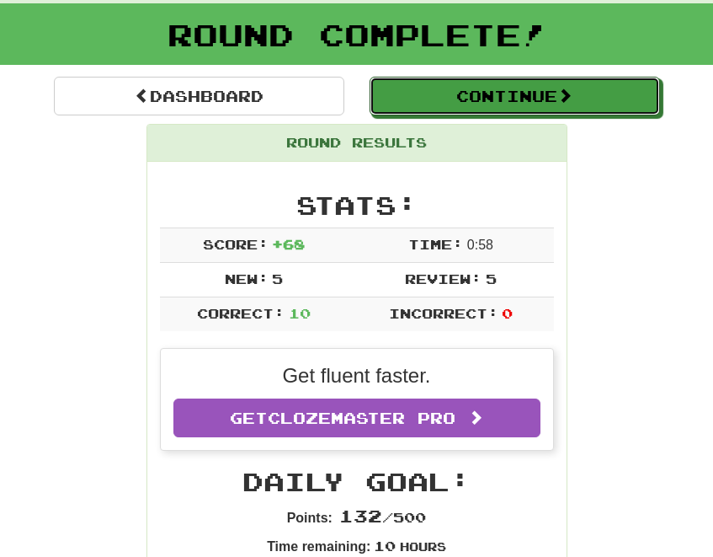
click at [508, 103] on button "Continue" at bounding box center [515, 96] width 291 height 39
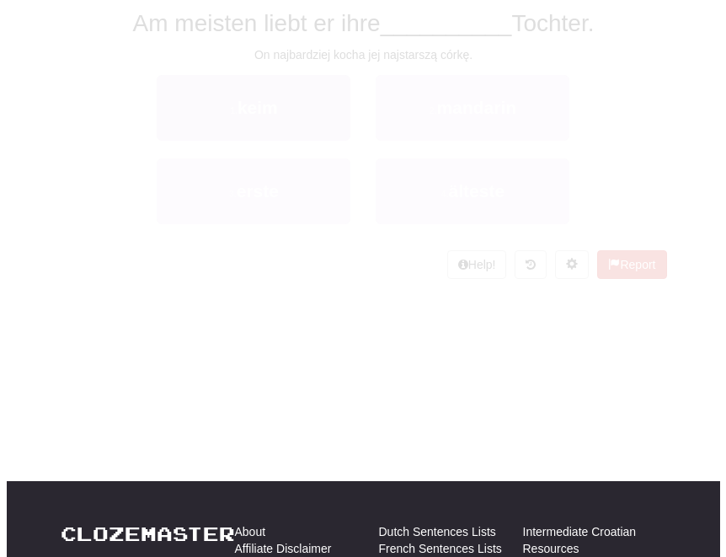
scroll to position [84, 0]
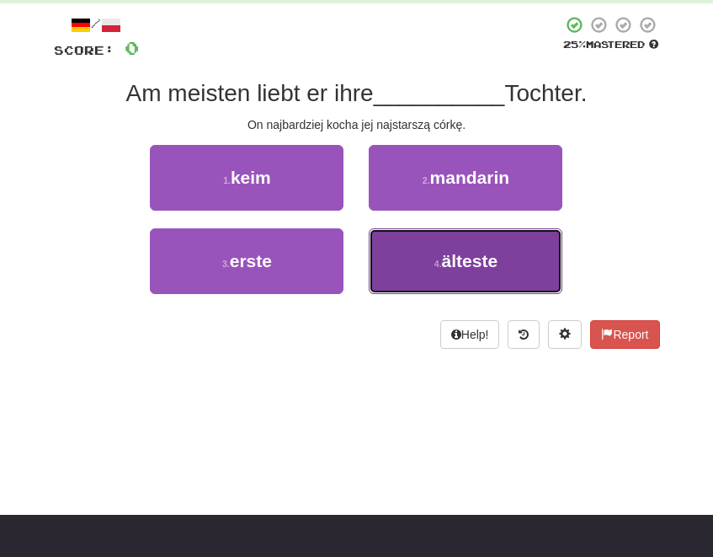
click at [446, 268] on span "älteste" at bounding box center [470, 260] width 56 height 19
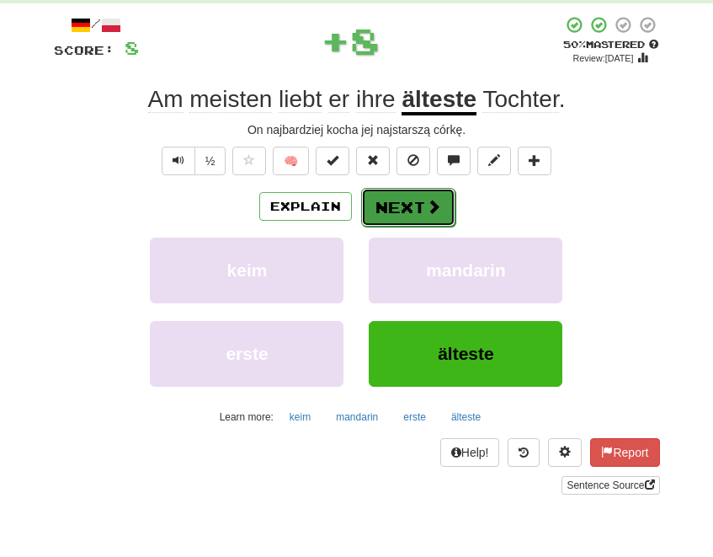
click at [399, 207] on button "Next" at bounding box center [408, 207] width 94 height 39
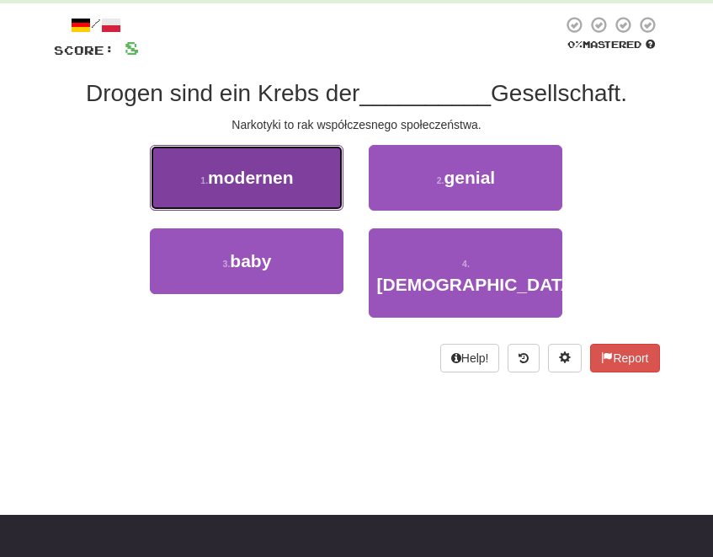
click at [275, 174] on span "modernen" at bounding box center [251, 177] width 86 height 19
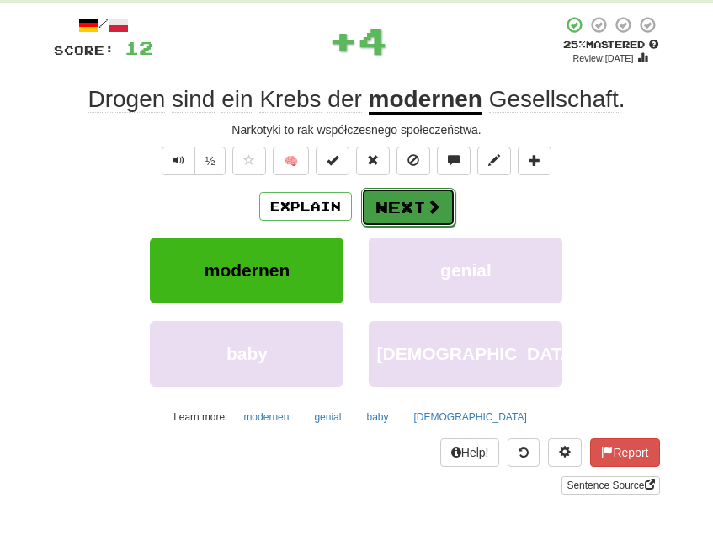
click at [429, 210] on span at bounding box center [433, 206] width 15 height 15
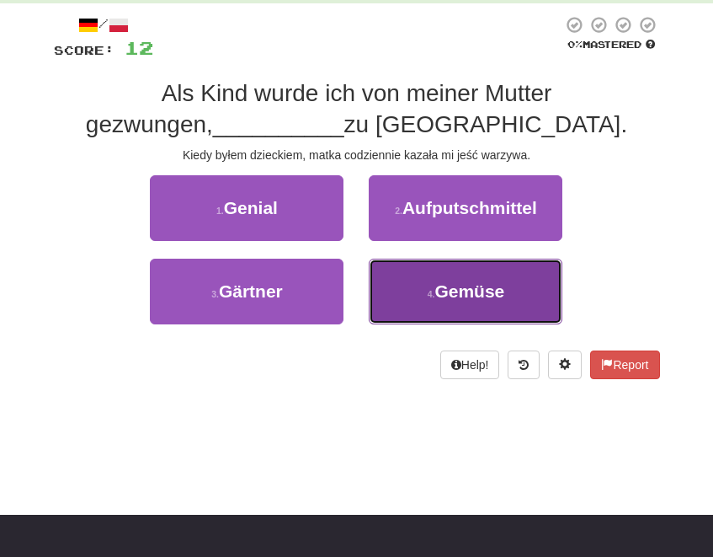
click at [499, 288] on span "Gemüse" at bounding box center [470, 290] width 70 height 19
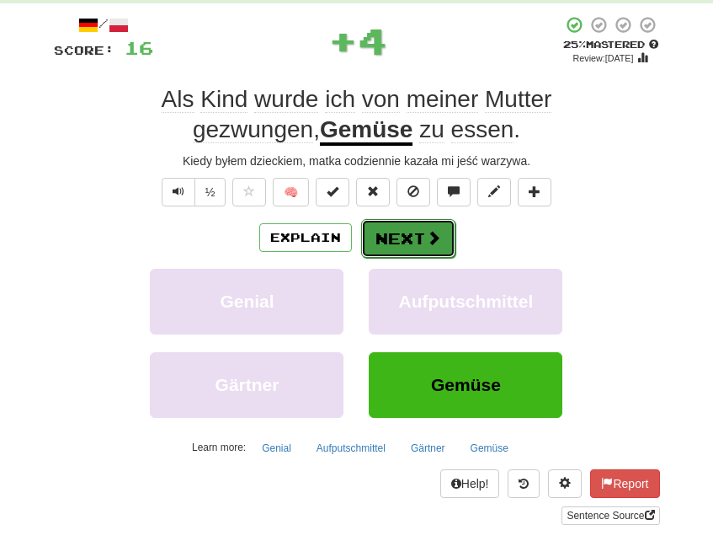
click at [426, 236] on span at bounding box center [433, 237] width 15 height 15
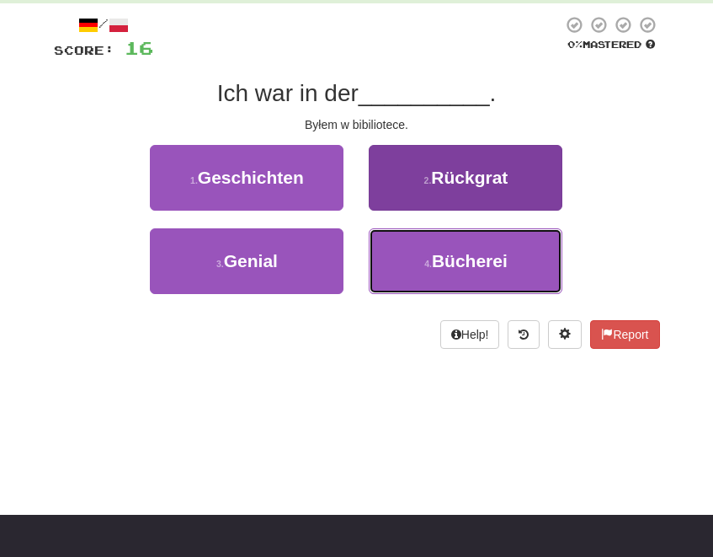
click at [458, 253] on span "Bücherei" at bounding box center [470, 260] width 76 height 19
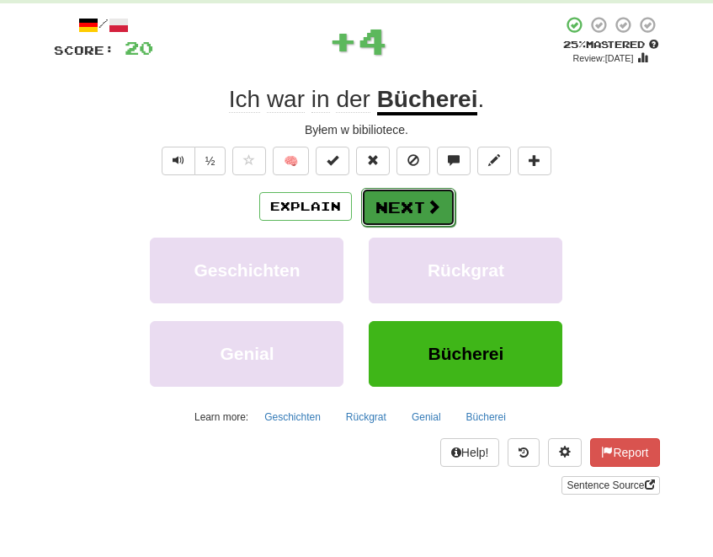
click at [415, 201] on button "Next" at bounding box center [408, 207] width 94 height 39
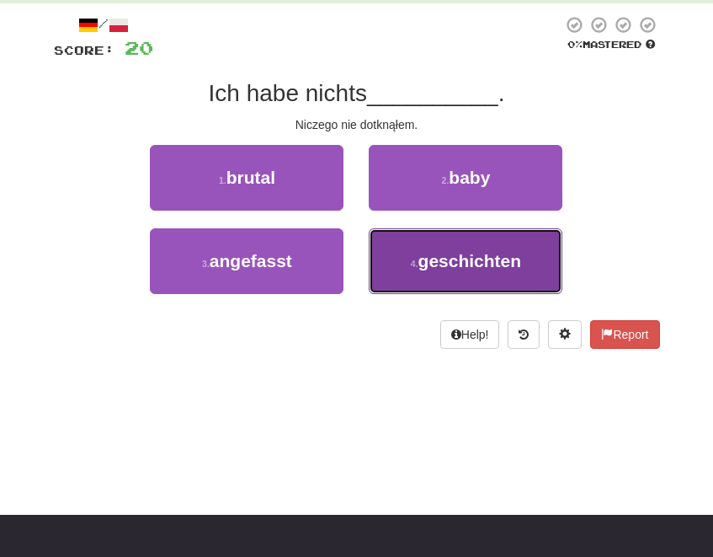
click at [464, 265] on span "geschichten" at bounding box center [471, 260] width 104 height 19
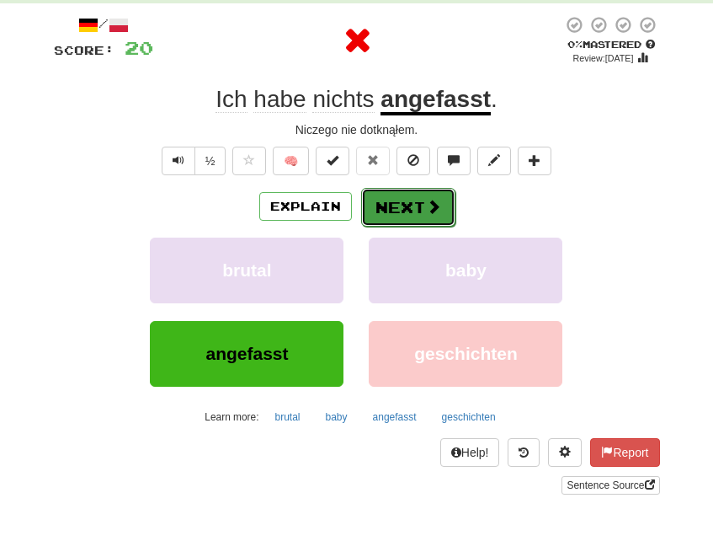
click at [402, 202] on button "Next" at bounding box center [408, 207] width 94 height 39
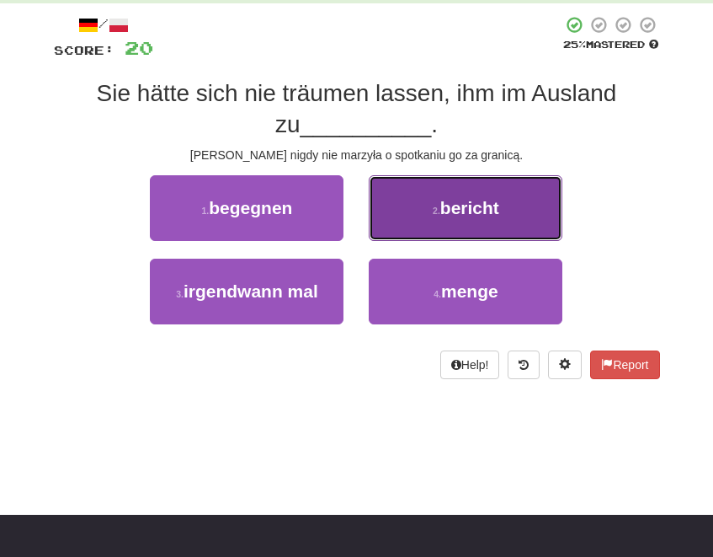
click at [507, 209] on button "2 . bericht" at bounding box center [466, 208] width 194 height 66
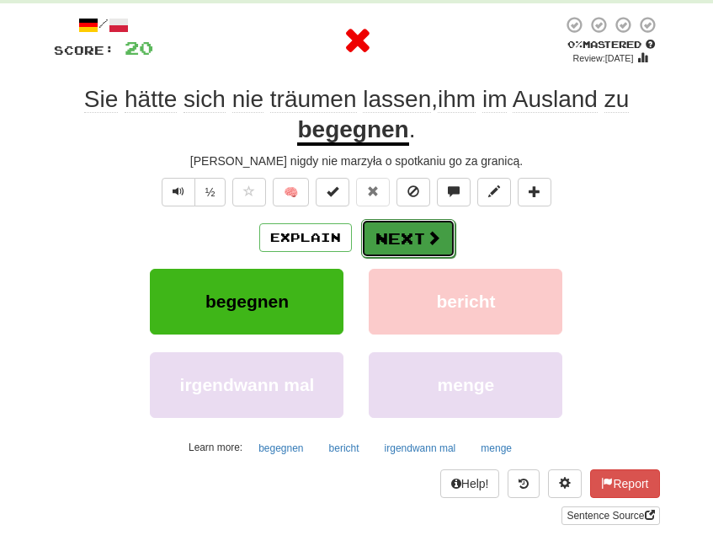
click at [403, 241] on button "Next" at bounding box center [408, 238] width 94 height 39
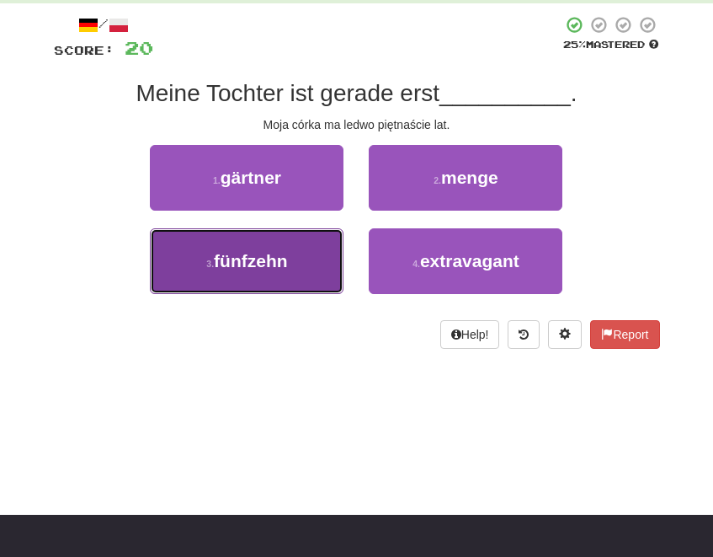
click at [301, 273] on button "3 . fünfzehn" at bounding box center [247, 261] width 194 height 66
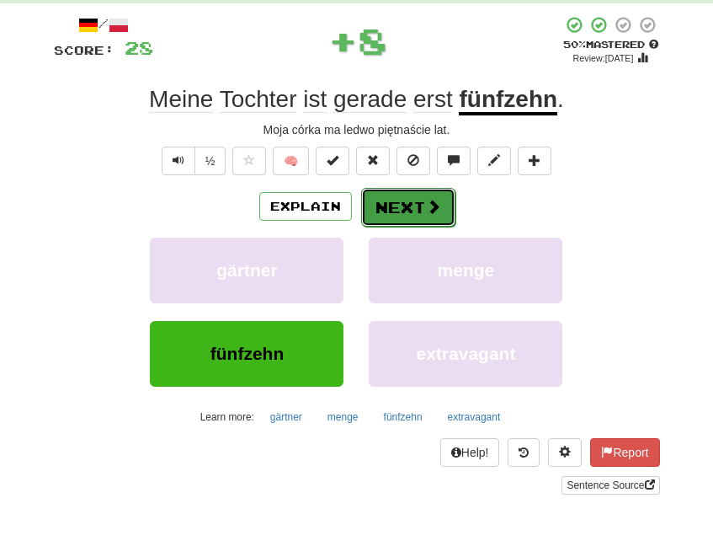
click at [423, 212] on button "Next" at bounding box center [408, 207] width 94 height 39
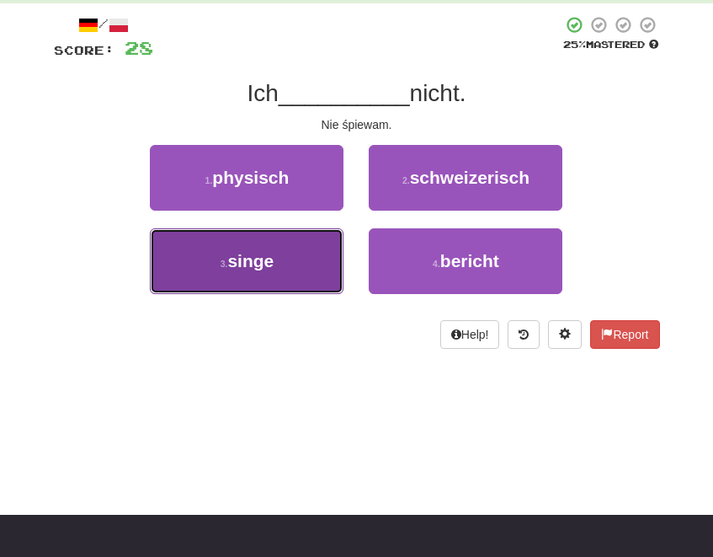
click at [284, 259] on button "3 . singe" at bounding box center [247, 261] width 194 height 66
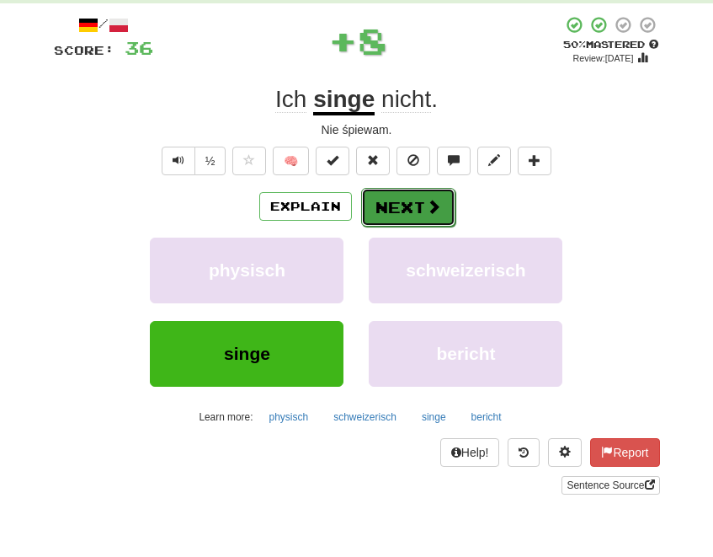
click at [415, 207] on button "Next" at bounding box center [408, 207] width 94 height 39
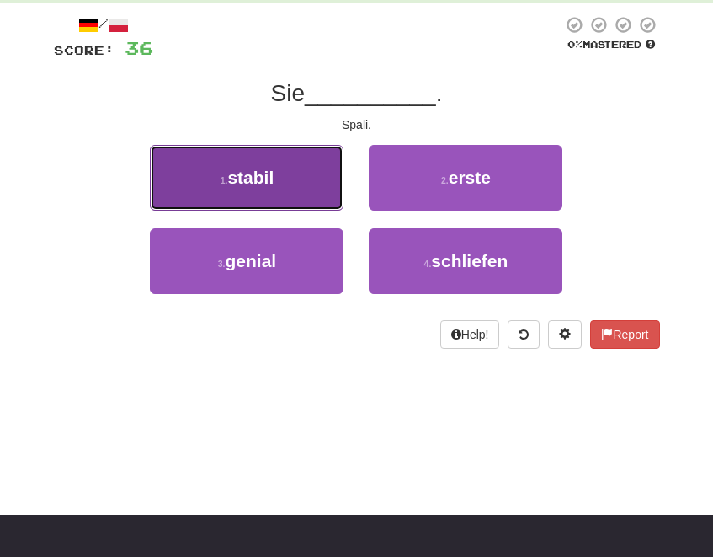
click at [272, 179] on span "stabil" at bounding box center [250, 177] width 46 height 19
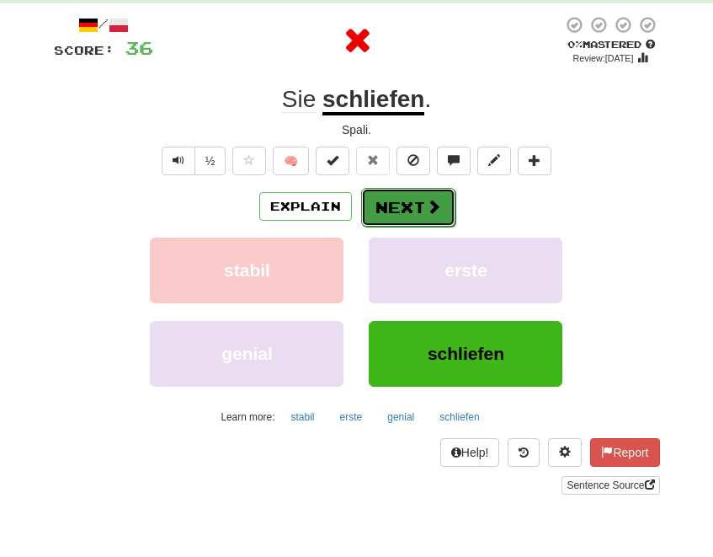
click at [397, 195] on button "Next" at bounding box center [408, 207] width 94 height 39
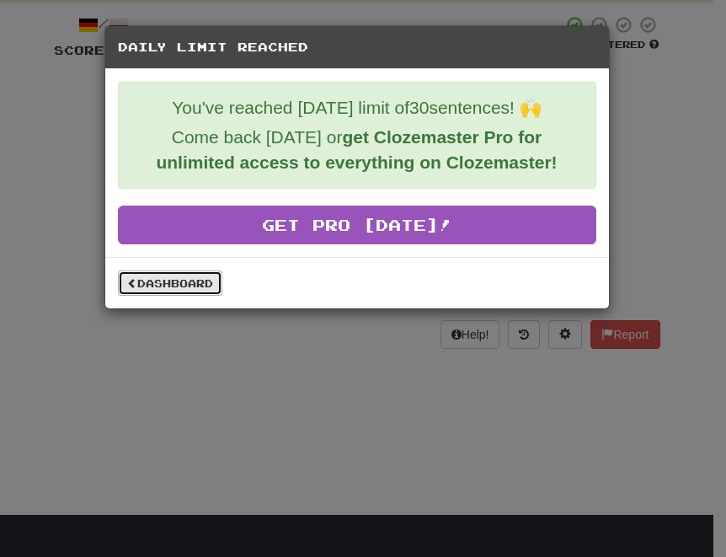
click at [173, 284] on link "Dashboard" at bounding box center [170, 282] width 104 height 25
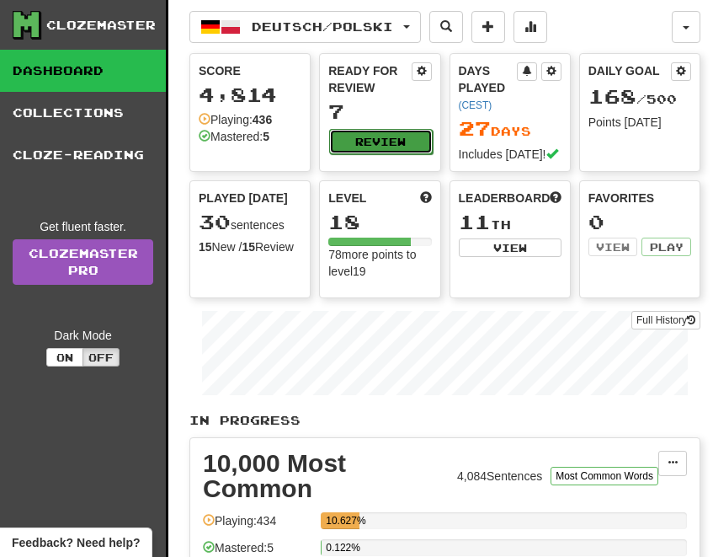
click at [390, 143] on button "Review" at bounding box center [380, 141] width 103 height 25
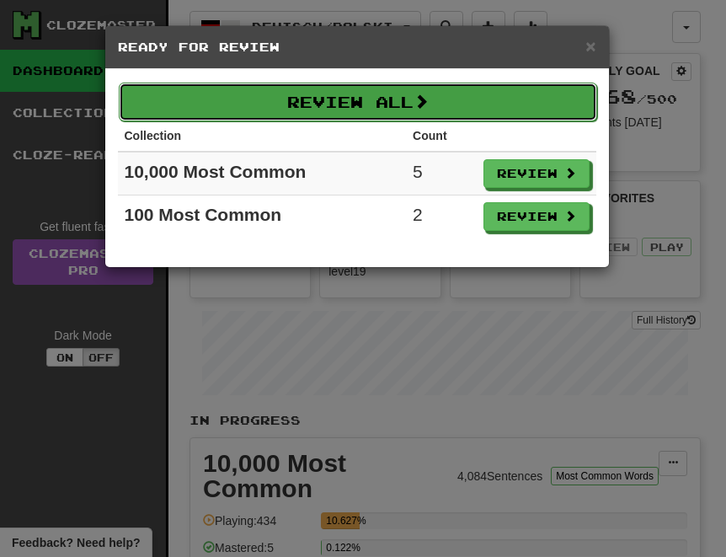
click at [359, 107] on button "Review All" at bounding box center [358, 102] width 478 height 39
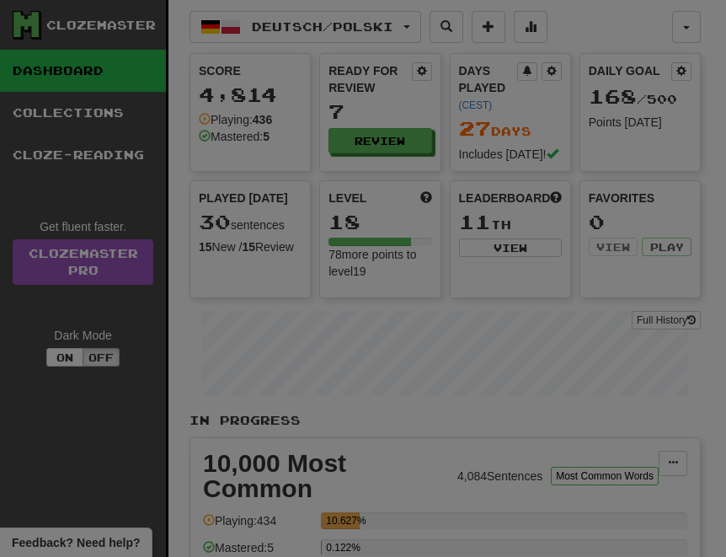
select select "**"
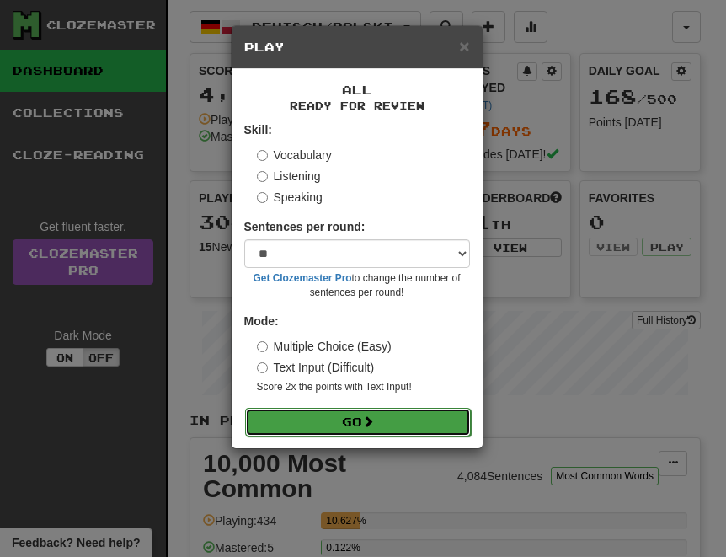
click at [348, 418] on button "Go" at bounding box center [358, 422] width 226 height 29
